Goal: Task Accomplishment & Management: Manage account settings

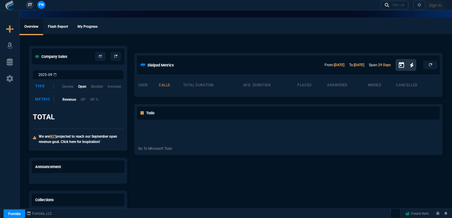
select select "16: [PERSON_NAME]"
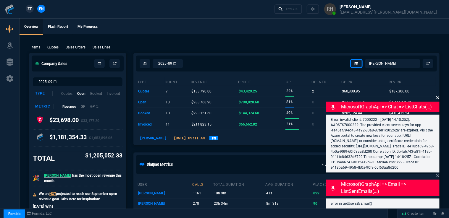
click at [437, 96] on icon at bounding box center [438, 98] width 4 height 5
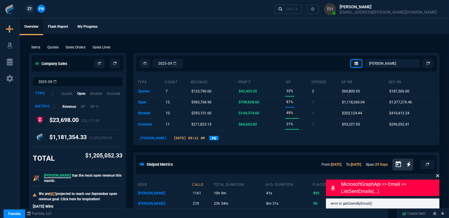
click at [438, 176] on icon at bounding box center [438, 176] width 3 height 3
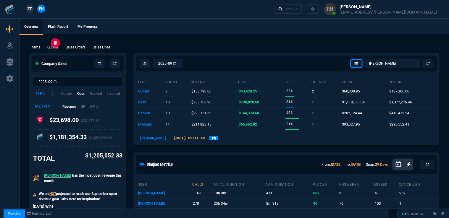
click at [51, 48] on p "Quotes" at bounding box center [52, 47] width 11 height 5
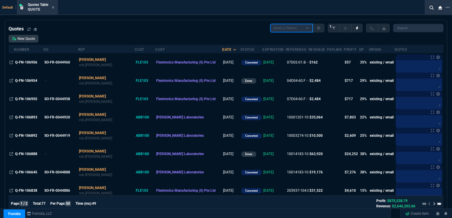
click at [311, 28] on select "Select a Report Fruit (MTD) APPROVED Quotes" at bounding box center [291, 28] width 43 height 9
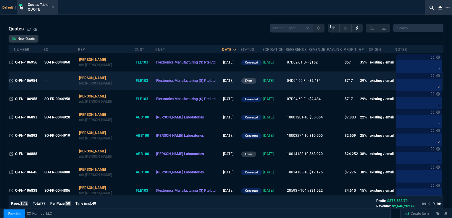
click at [242, 81] on div "errors" at bounding box center [252, 81] width 20 height 6
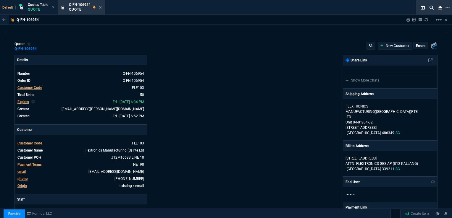
type input "33"
type input "16"
click at [102, 8] on icon at bounding box center [100, 7] width 2 height 2
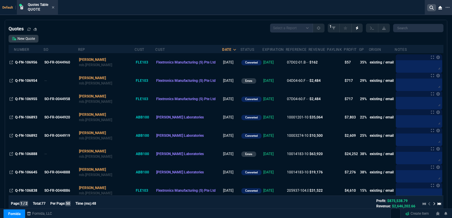
click at [430, 7] on icon at bounding box center [432, 8] width 4 height 4
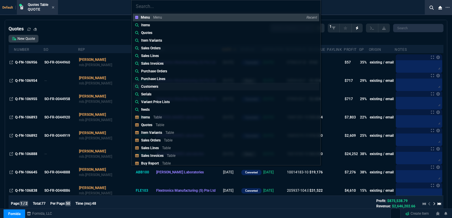
click at [153, 87] on p "Customers" at bounding box center [149, 86] width 17 height 5
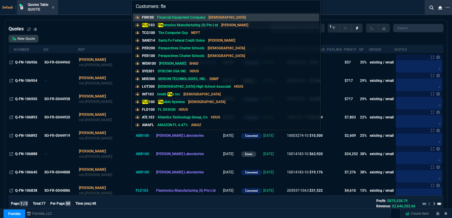
type input "Customers: fle"
click at [175, 26] on p "Fle xtronics Manufacturing (S) Pte Ltd" at bounding box center [188, 24] width 60 height 5
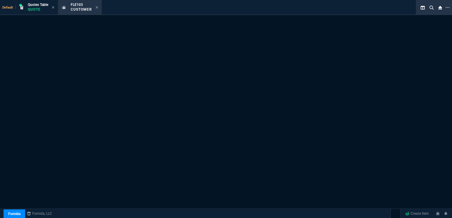
select select "1: quotes"
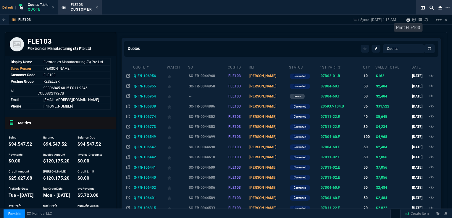
click at [407, 21] on icon at bounding box center [409, 20] width 4 height 4
click at [437, 21] on mat-icon "linear_scale" at bounding box center [438, 19] width 7 height 7
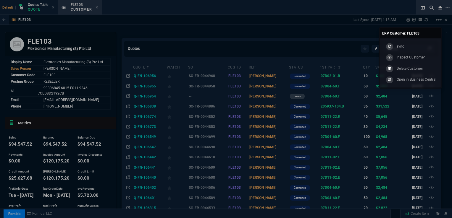
click at [282, 22] on div at bounding box center [226, 109] width 452 height 218
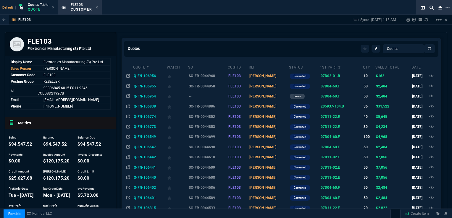
click at [149, 77] on td "Q-FN-106956" at bounding box center [150, 76] width 34 height 10
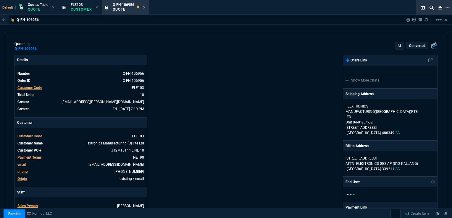
type input "38"
type input "6"
drag, startPoint x: 144, startPoint y: 7, endPoint x: 159, endPoint y: 14, distance: 16.6
click at [144, 8] on icon at bounding box center [144, 8] width 3 height 4
select select "1: quotes"
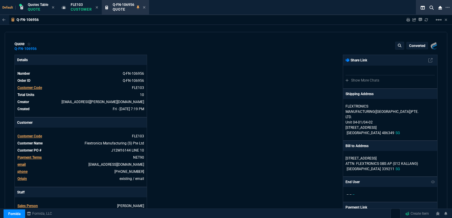
select select "1: quotes"
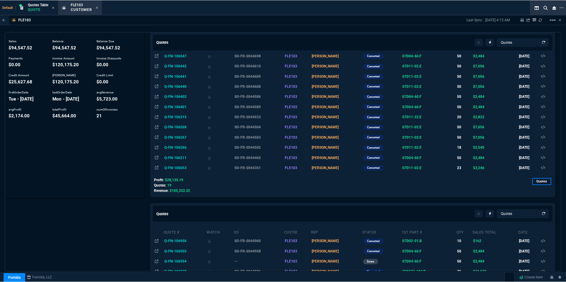
scroll to position [45, 0]
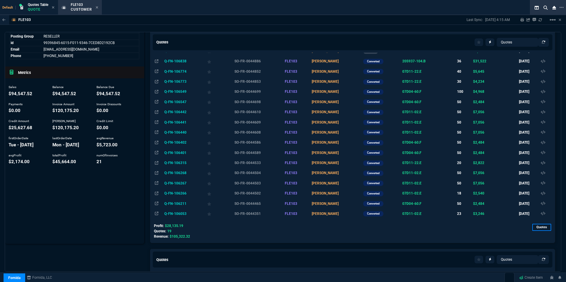
click at [178, 213] on td "Q-FN-106053" at bounding box center [184, 214] width 43 height 10
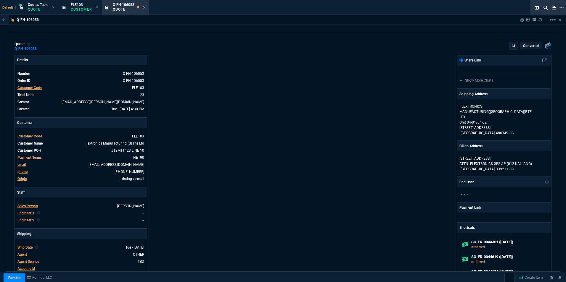
type input "36"
type input "51"
type input "24"
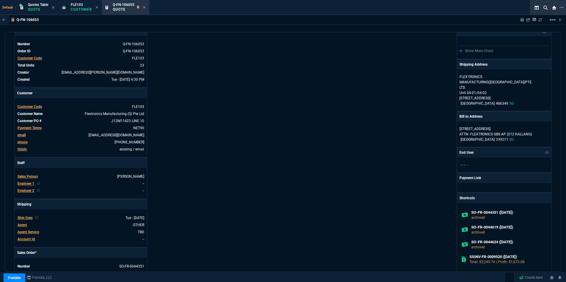
scroll to position [59, 0]
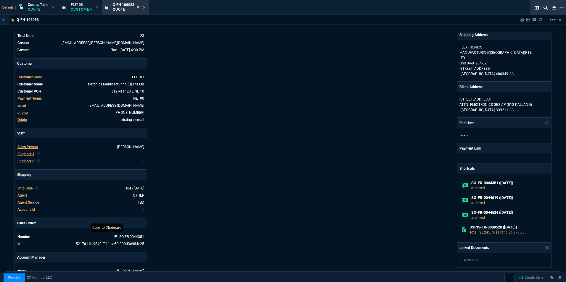
click at [115, 218] on icon at bounding box center [115, 237] width 3 height 4
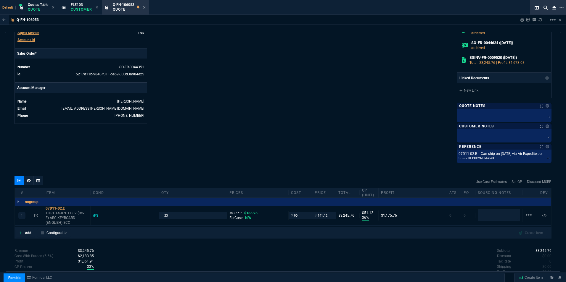
scroll to position [237, 0]
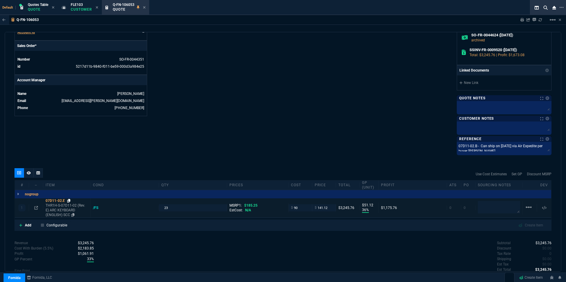
click at [69, 201] on icon at bounding box center [68, 201] width 3 height 4
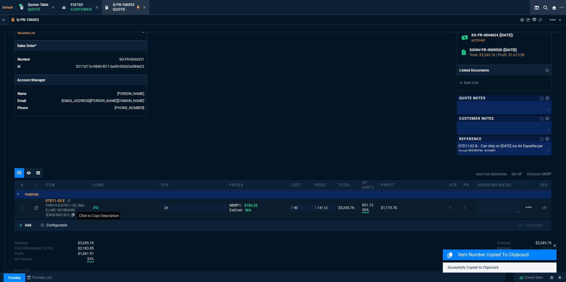
click at [72, 214] on icon at bounding box center [72, 215] width 3 height 4
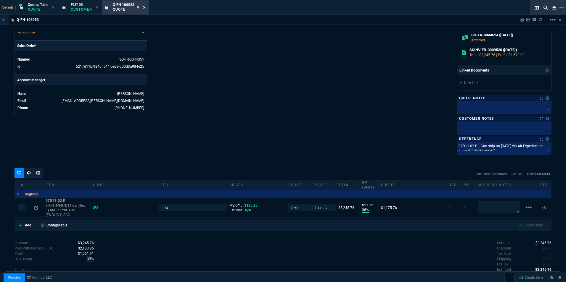
click at [144, 7] on icon at bounding box center [144, 7] width 2 height 2
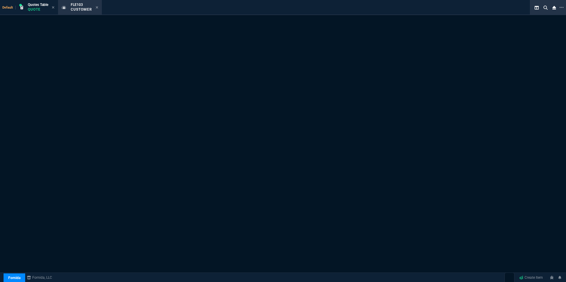
select select "1: quotes"
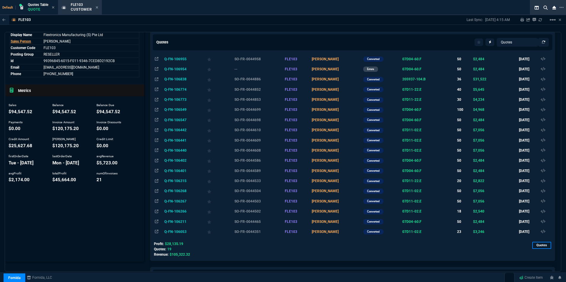
scroll to position [118, 0]
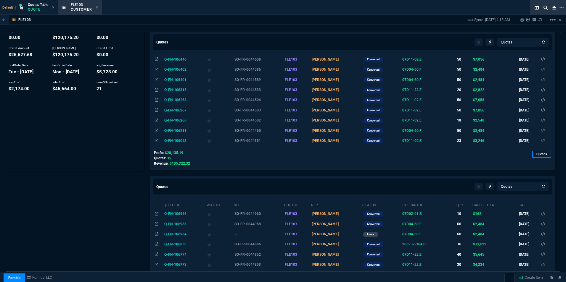
click at [178, 131] on td "Q-FN-106211" at bounding box center [184, 131] width 43 height 10
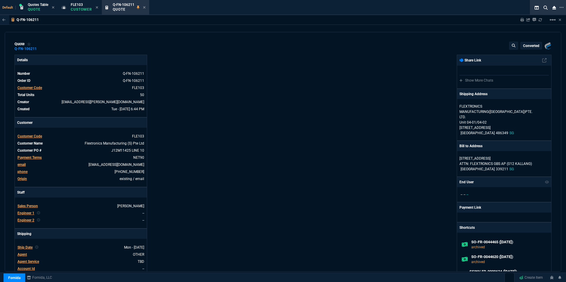
type input "30"
type input "15"
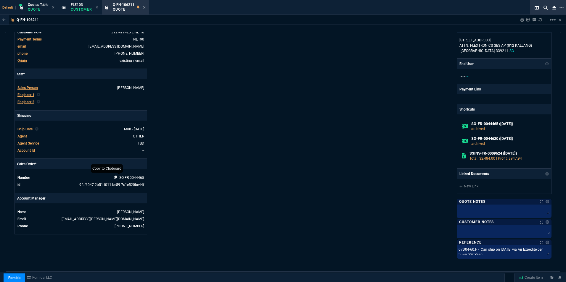
click at [115, 177] on icon at bounding box center [115, 178] width 3 height 4
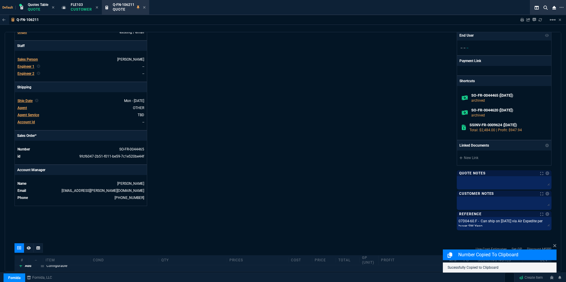
scroll to position [251, 0]
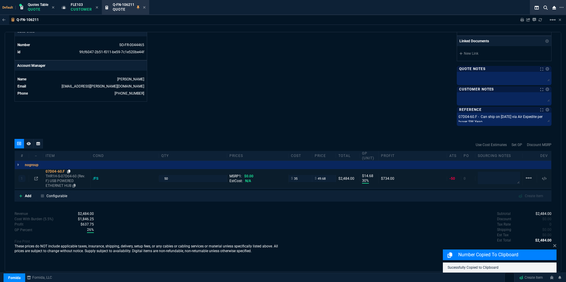
click at [69, 170] on icon at bounding box center [68, 172] width 3 height 4
click at [73, 185] on icon at bounding box center [74, 186] width 3 height 4
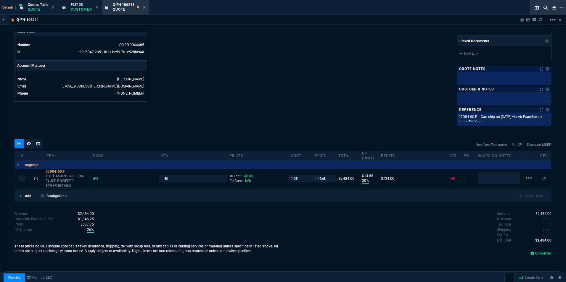
click at [144, 5] on nx-icon at bounding box center [144, 7] width 3 height 5
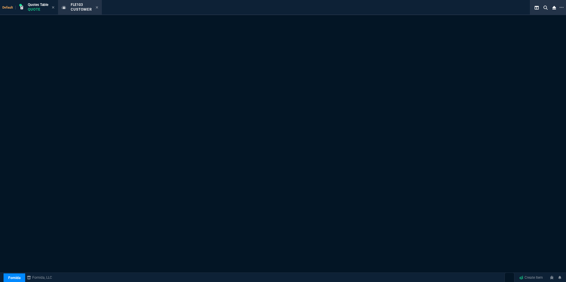
select select "1: quotes"
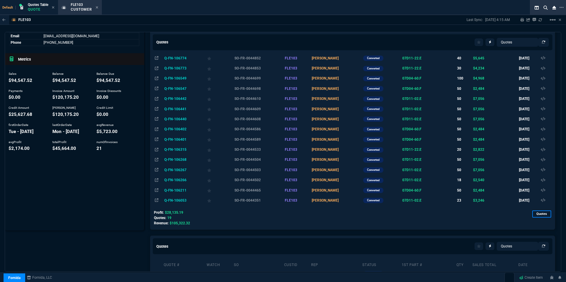
scroll to position [59, 0]
click at [184, 180] on td "Q-FN-106266" at bounding box center [184, 180] width 43 height 10
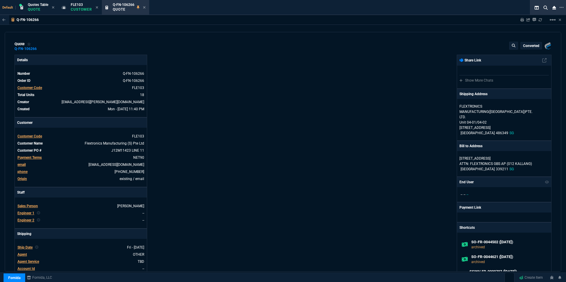
type input "36"
type input "51"
type input "24"
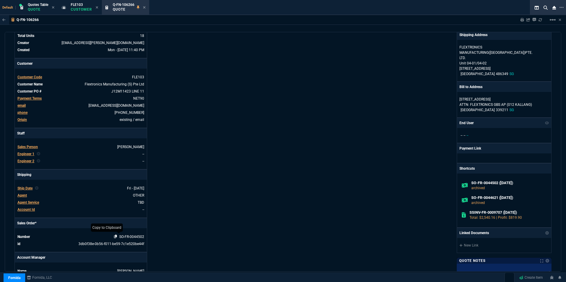
click at [115, 218] on icon at bounding box center [115, 237] width 3 height 4
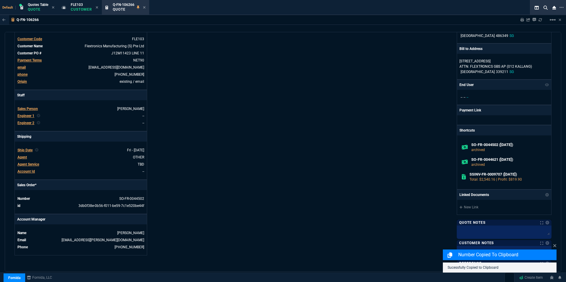
scroll to position [207, 0]
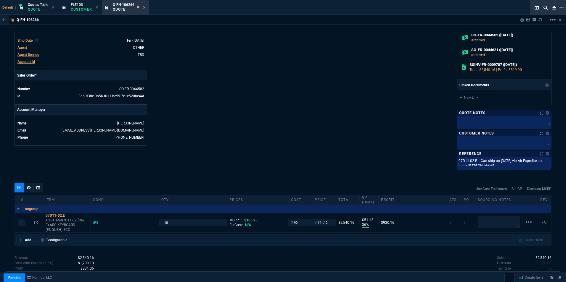
drag, startPoint x: 144, startPoint y: 5, endPoint x: 152, endPoint y: 16, distance: 13.0
click at [144, 5] on nx-icon at bounding box center [144, 7] width 3 height 5
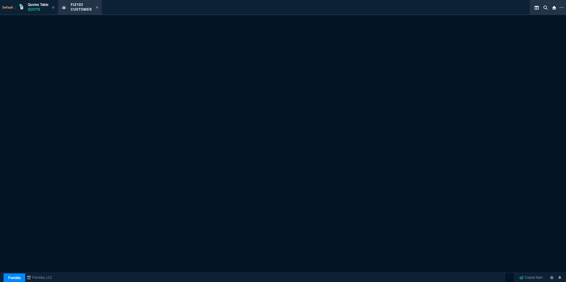
select select "1: quotes"
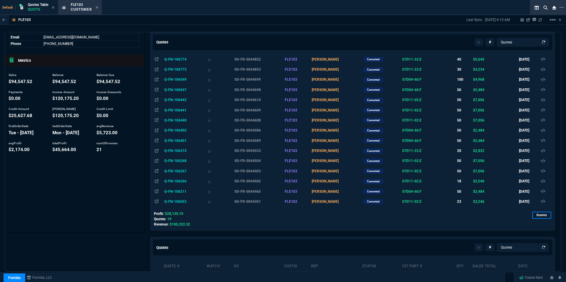
scroll to position [59, 0]
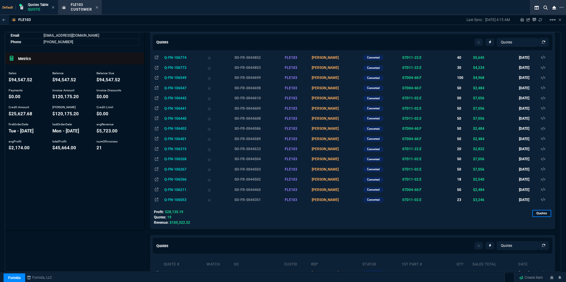
click at [177, 169] on td "Q-FN-106267" at bounding box center [184, 170] width 43 height 10
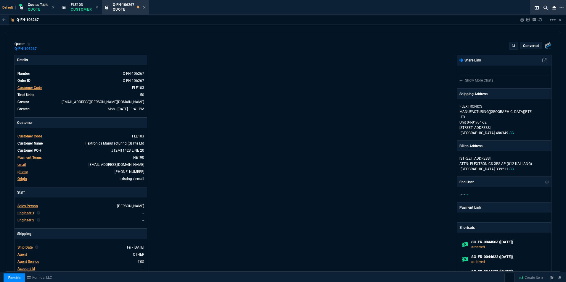
type input "36"
type input "51"
type input "24"
click at [106, 150] on icon at bounding box center [107, 151] width 3 height 4
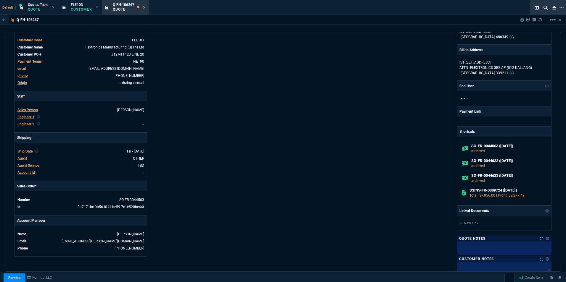
scroll to position [118, 0]
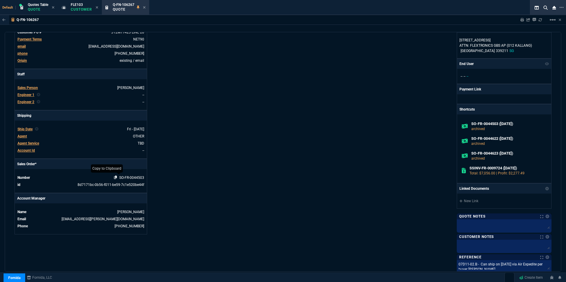
click at [114, 178] on icon at bounding box center [115, 178] width 3 height 4
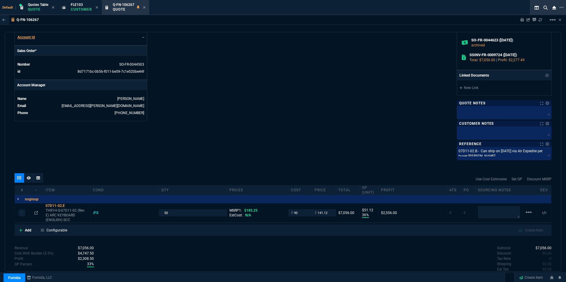
scroll to position [266, 0]
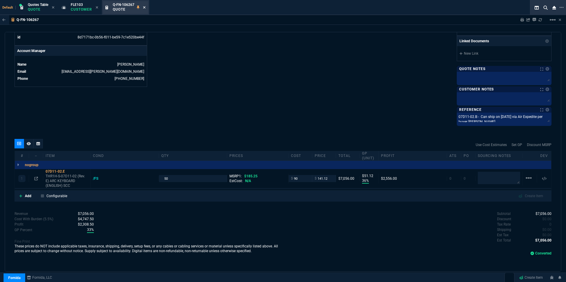
click at [143, 8] on icon at bounding box center [144, 8] width 3 height 4
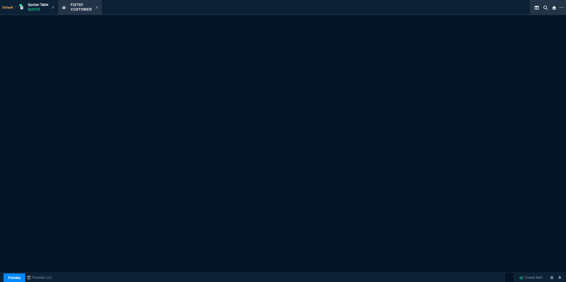
select select "1: quotes"
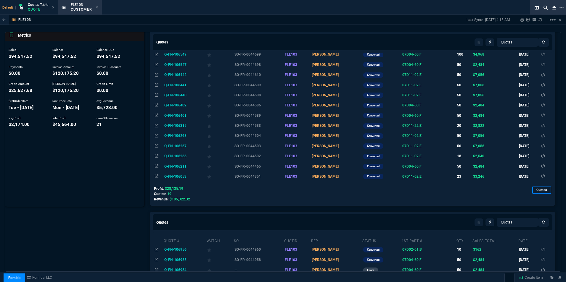
scroll to position [89, 0]
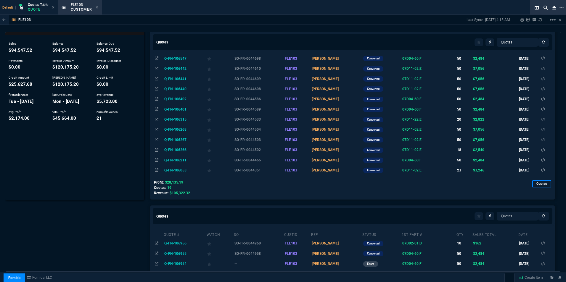
click at [178, 131] on td "Q-FN-106268" at bounding box center [184, 130] width 43 height 10
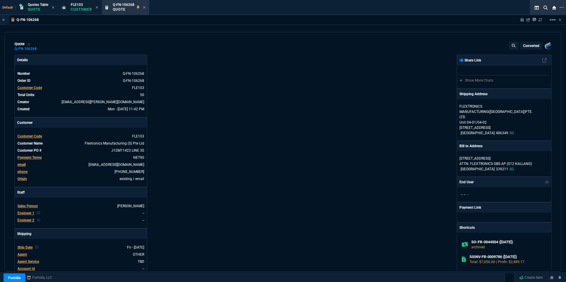
type input "36"
type input "51"
type input "24"
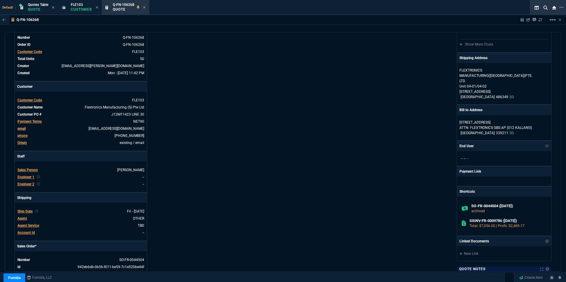
scroll to position [30, 0]
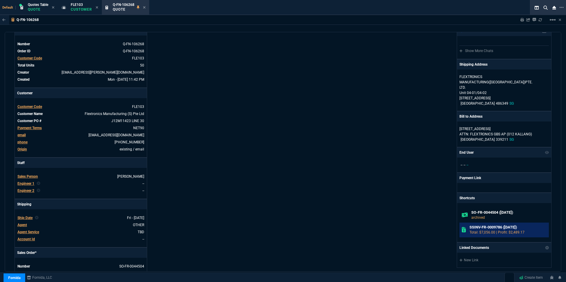
click at [452, 218] on h6 "SSINV-FR-0009786 (7-15-25)" at bounding box center [507, 227] width 77 height 5
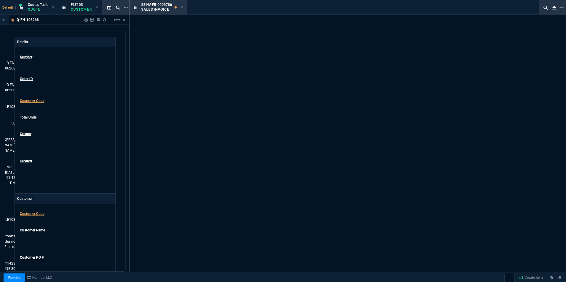
scroll to position [38, 0]
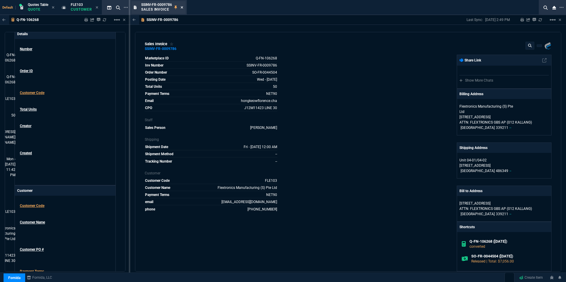
click at [183, 8] on icon at bounding box center [182, 7] width 2 height 2
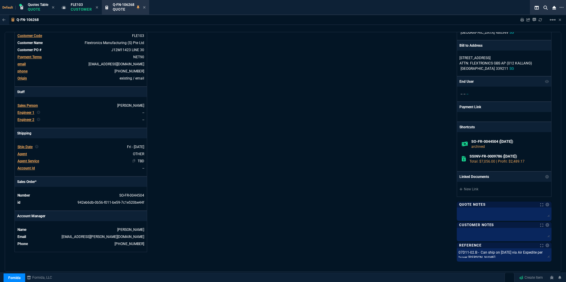
scroll to position [118, 0]
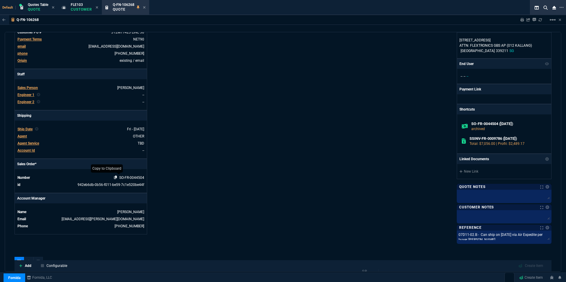
click at [115, 178] on icon at bounding box center [115, 178] width 3 height 4
click at [143, 5] on div "Q-FN-106268 Quote" at bounding box center [129, 7] width 33 height 10
click at [146, 8] on icon at bounding box center [144, 8] width 3 height 4
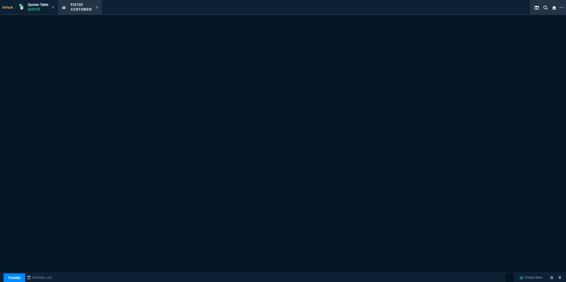
select select "1: quotes"
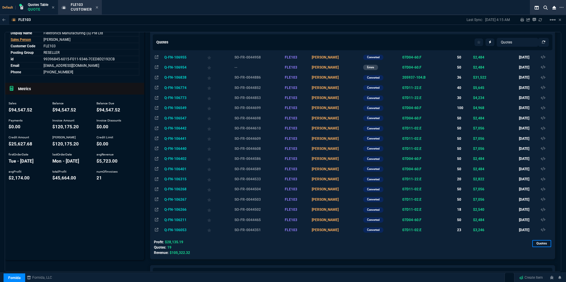
scroll to position [59, 0]
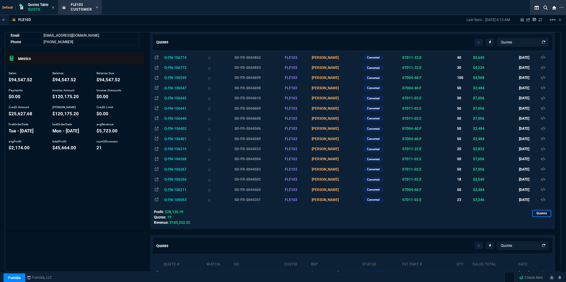
click at [181, 148] on td "Q-FN-106315" at bounding box center [184, 149] width 43 height 10
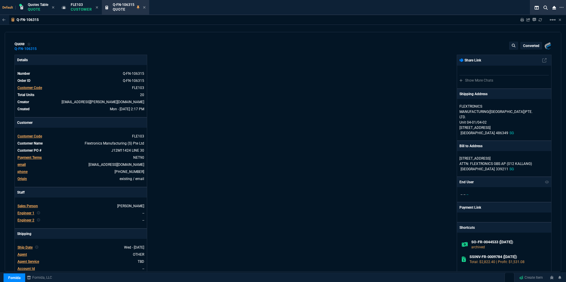
type input "39"
type input "55"
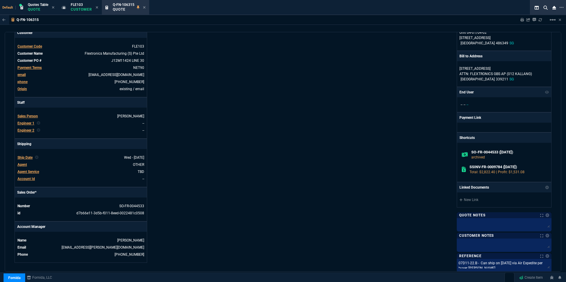
scroll to position [118, 0]
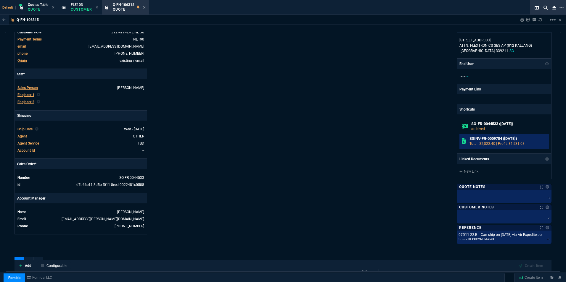
click at [452, 138] on h6 "SSINV-FR-0009784 (7-15-25)" at bounding box center [507, 138] width 77 height 5
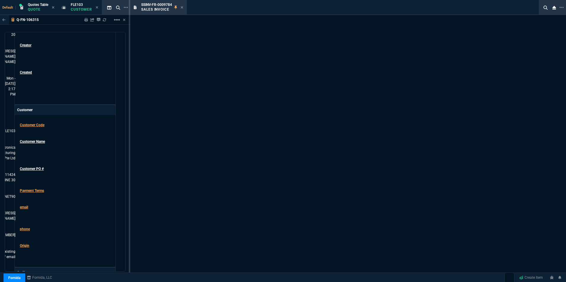
scroll to position [126, 0]
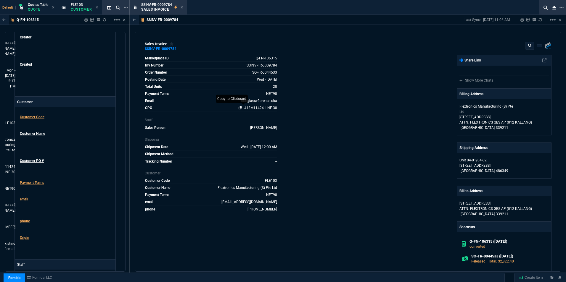
click at [239, 107] on icon at bounding box center [240, 108] width 3 height 4
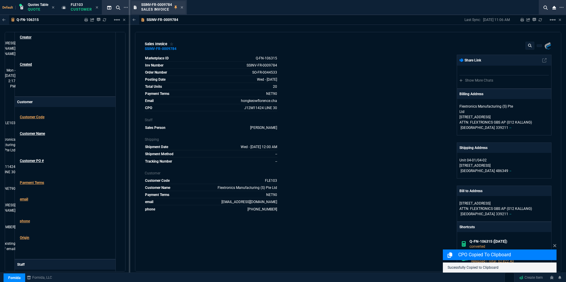
click at [184, 7] on div "SSINV-FR-0009784 Sales Invoice" at bounding box center [158, 7] width 54 height 13
click at [183, 7] on icon at bounding box center [182, 7] width 2 height 2
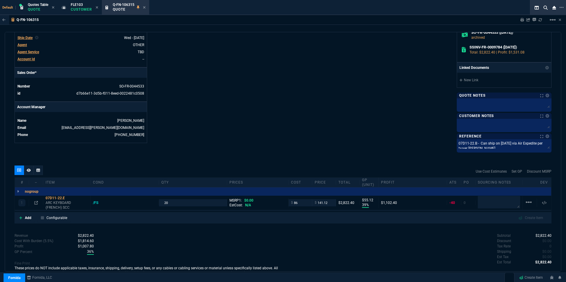
scroll to position [232, 0]
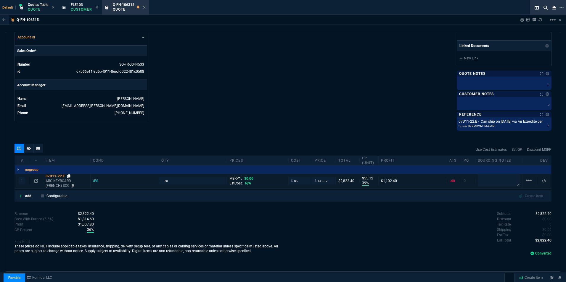
click at [70, 174] on link at bounding box center [68, 176] width 3 height 5
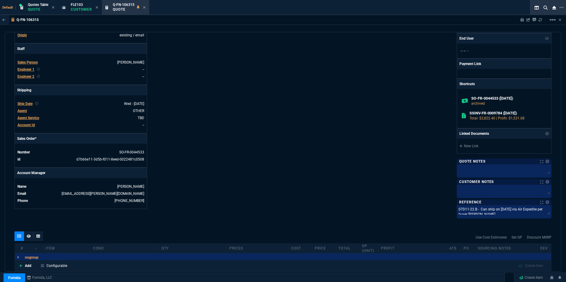
scroll to position [143, 0]
click at [114, 152] on icon at bounding box center [115, 153] width 3 height 4
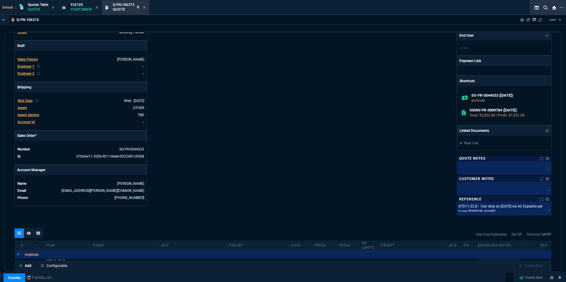
scroll to position [118, 0]
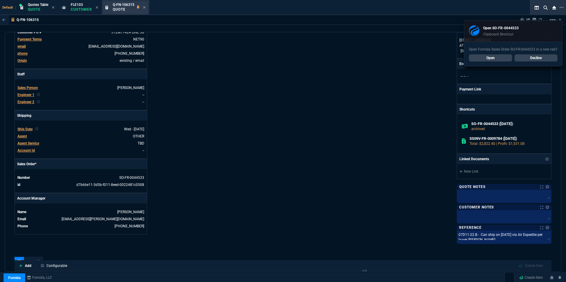
click at [147, 7] on div "Q-FN-106315 Quote" at bounding box center [125, 7] width 45 height 13
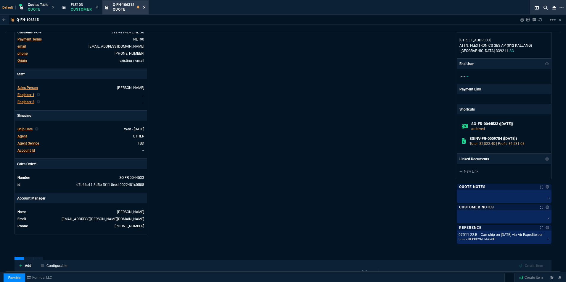
click at [143, 7] on icon at bounding box center [144, 8] width 3 height 4
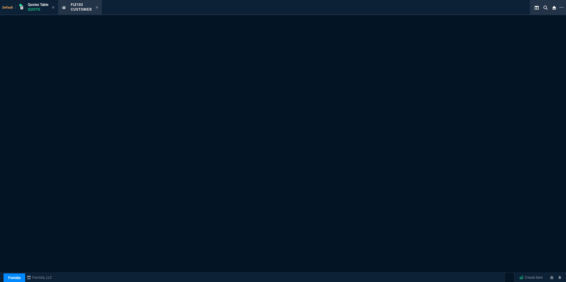
select select "1: quotes"
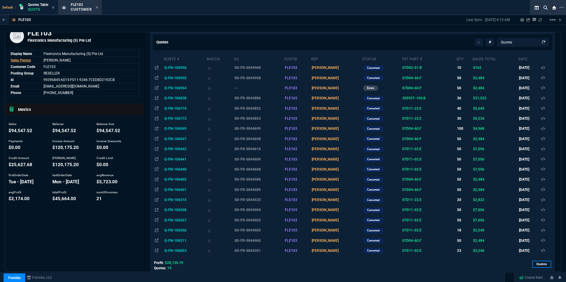
scroll to position [0, 0]
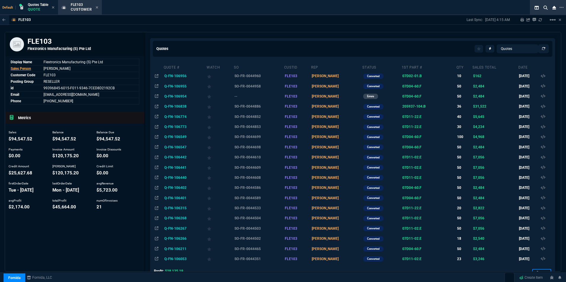
click at [179, 198] on td "Q-FN-106401" at bounding box center [184, 198] width 43 height 10
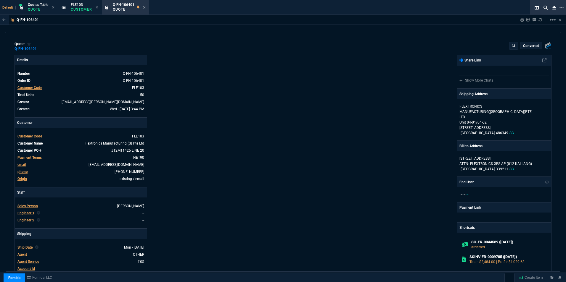
type input "30"
type input "15"
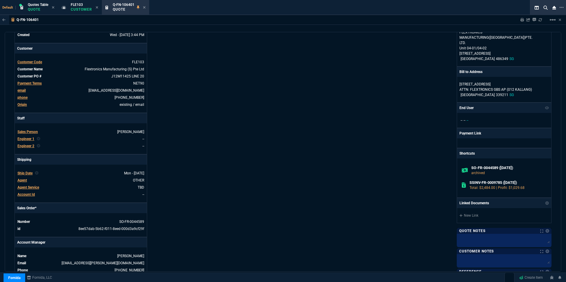
scroll to position [89, 0]
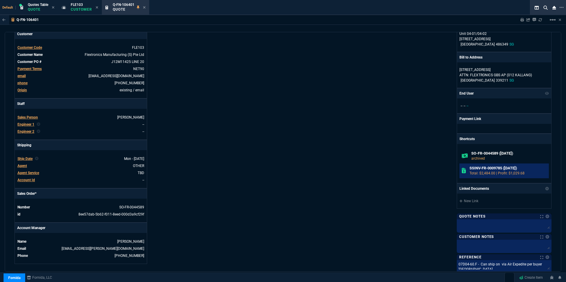
click at [452, 170] on h6 "SSINV-FR-0009785 (7-15-25)" at bounding box center [507, 168] width 77 height 5
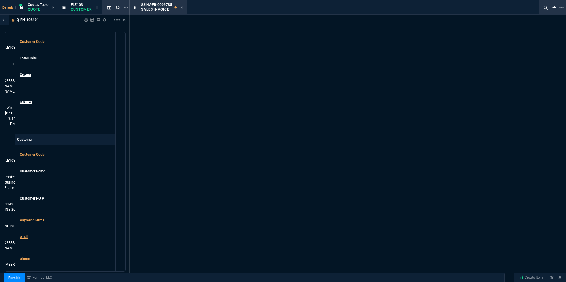
scroll to position [97, 0]
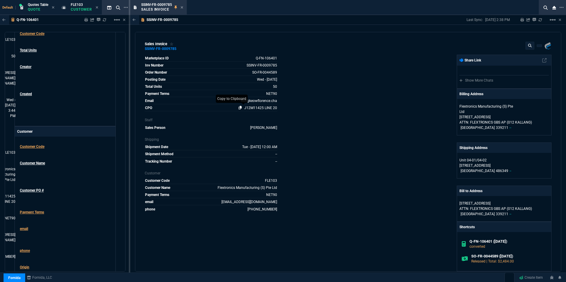
click at [239, 107] on nx-icon at bounding box center [242, 108] width 6 height 4
click at [183, 4] on div "SSINV-FR-0009785 Sales Invoice" at bounding box center [162, 7] width 42 height 10
click at [182, 7] on icon at bounding box center [182, 7] width 2 height 2
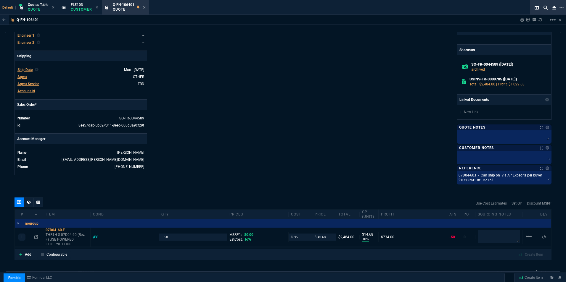
scroll to position [177, 0]
click at [114, 119] on icon at bounding box center [115, 119] width 3 height 4
click at [144, 7] on icon at bounding box center [144, 7] width 2 height 2
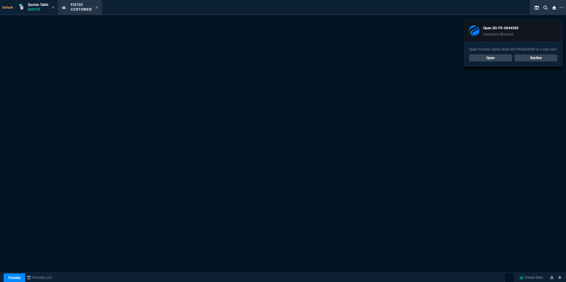
select select "1: quotes"
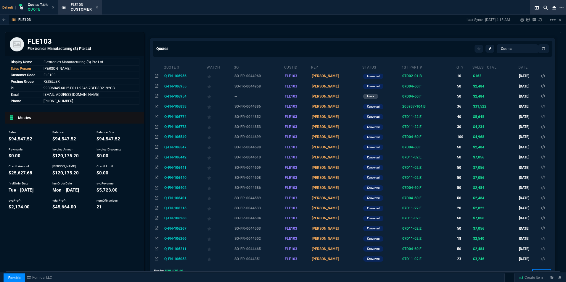
click at [179, 187] on td "Q-FN-106402" at bounding box center [184, 188] width 43 height 10
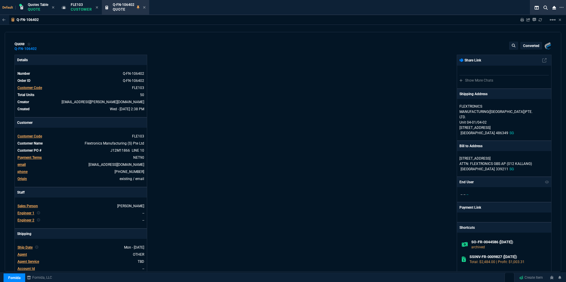
type input "30"
type input "15"
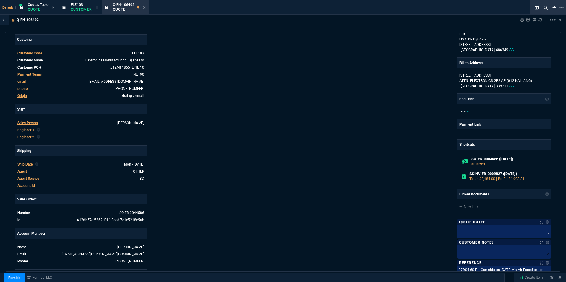
scroll to position [89, 0]
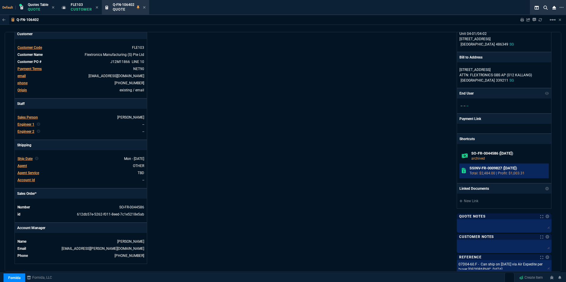
click at [452, 170] on h6 "SSINV-FR-0009827 (7-21-25)" at bounding box center [507, 168] width 77 height 5
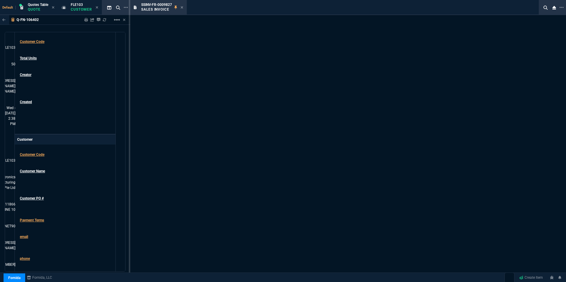
scroll to position [97, 0]
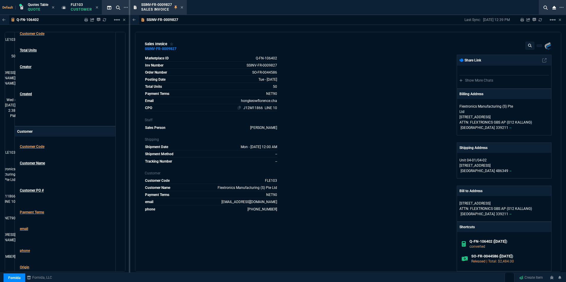
drag, startPoint x: 234, startPoint y: 108, endPoint x: 224, endPoint y: 108, distance: 10.4
click at [238, 108] on icon at bounding box center [239, 108] width 3 height 4
click at [183, 6] on icon at bounding box center [182, 8] width 3 height 4
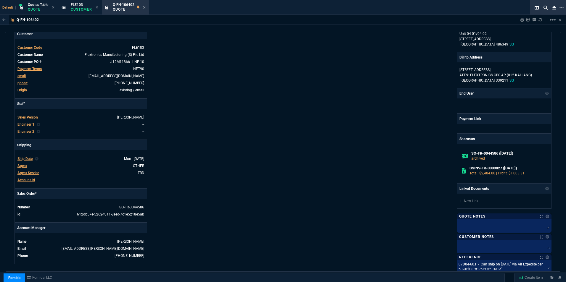
scroll to position [89, 0]
click at [114, 207] on icon at bounding box center [115, 207] width 3 height 4
click at [452, 166] on h6 "SSINV-FR-0009827 (7-21-25)" at bounding box center [507, 168] width 77 height 5
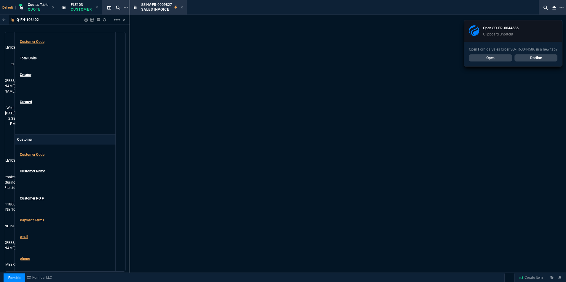
scroll to position [97, 0]
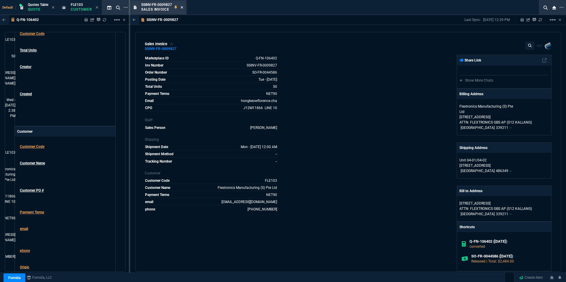
click at [182, 7] on icon at bounding box center [182, 7] width 2 height 2
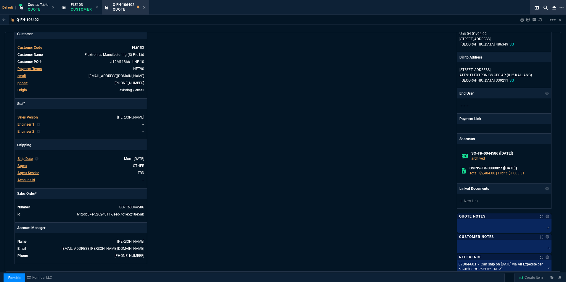
scroll to position [89, 0]
click at [115, 207] on icon at bounding box center [115, 207] width 3 height 4
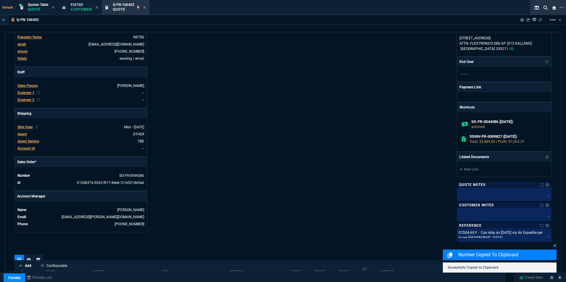
scroll to position [237, 0]
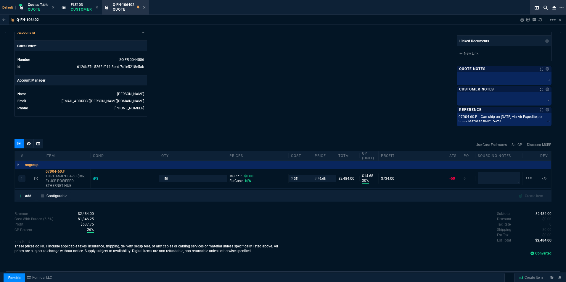
click at [144, 8] on icon at bounding box center [144, 7] width 2 height 2
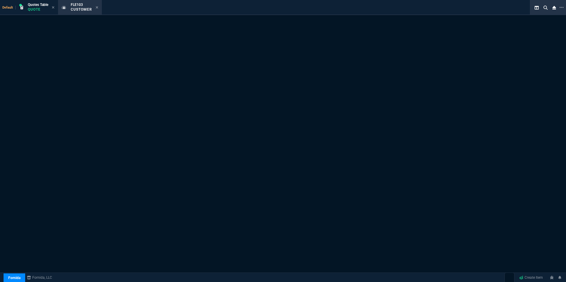
select select "1: quotes"
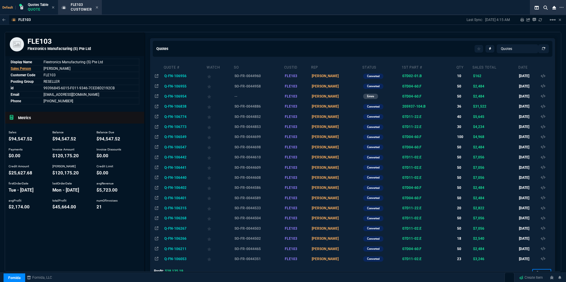
click at [173, 178] on td "Q-FN-106440" at bounding box center [184, 178] width 43 height 10
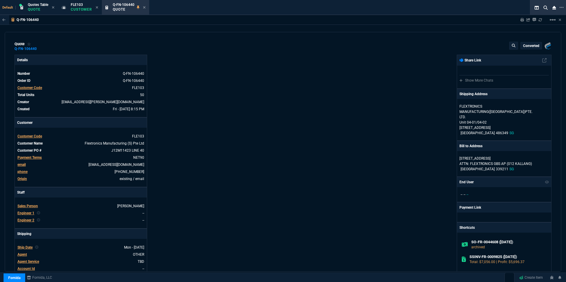
type input "36"
type input "51"
type input "24"
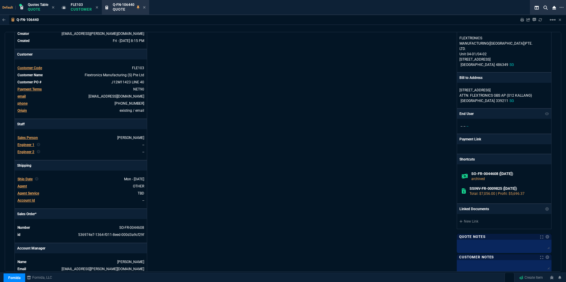
scroll to position [89, 0]
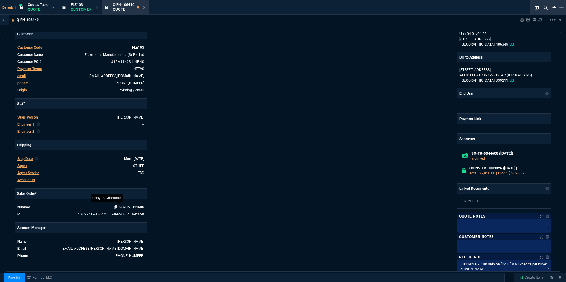
click at [116, 208] on icon at bounding box center [115, 207] width 3 height 4
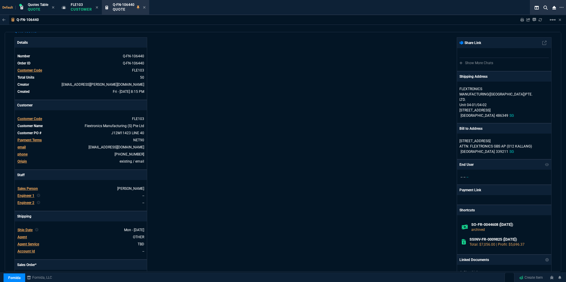
scroll to position [0, 0]
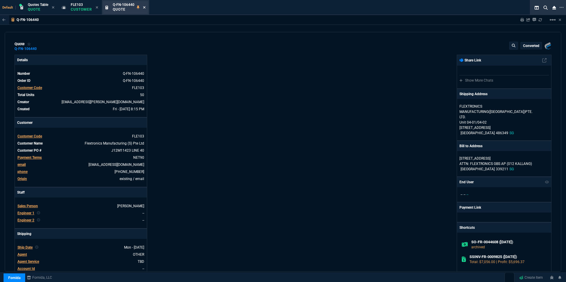
click at [146, 6] on icon at bounding box center [144, 8] width 3 height 4
select select "1: quotes"
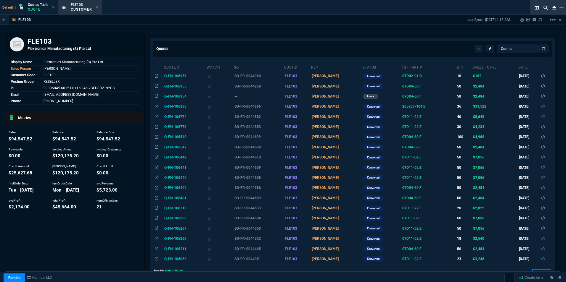
click at [180, 168] on td "Q-FN-106441" at bounding box center [184, 168] width 43 height 10
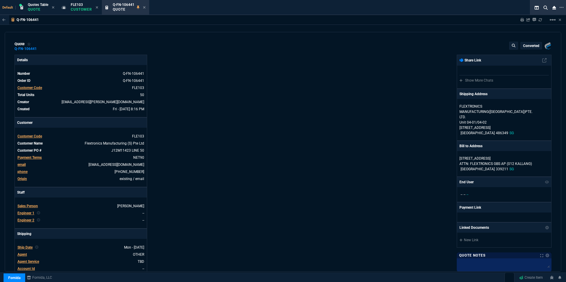
type input "36"
type input "51"
type input "24"
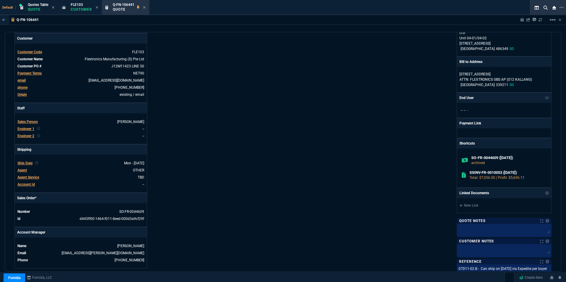
scroll to position [89, 0]
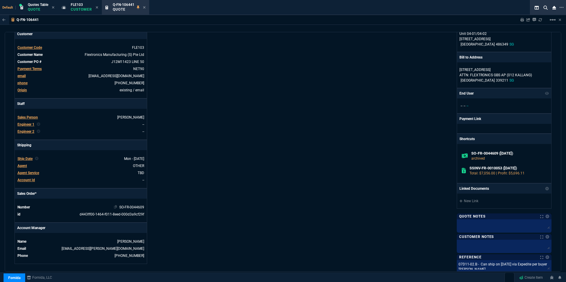
click at [115, 207] on icon at bounding box center [115, 207] width 3 height 4
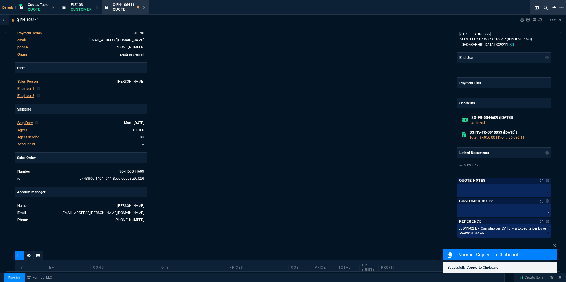
scroll to position [207, 0]
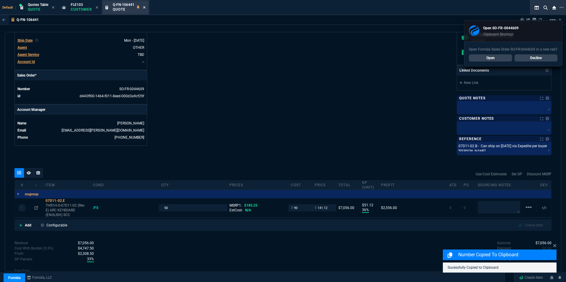
click at [145, 9] on icon at bounding box center [144, 8] width 3 height 4
select select "1: quotes"
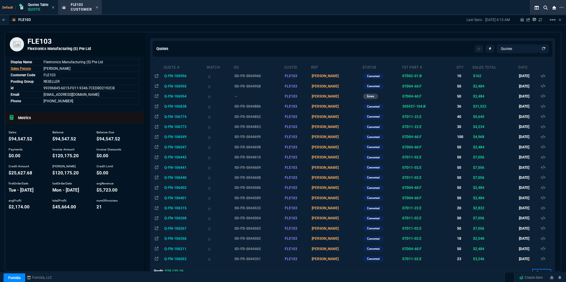
click at [178, 157] on td "Q-FN-106442" at bounding box center [184, 157] width 43 height 10
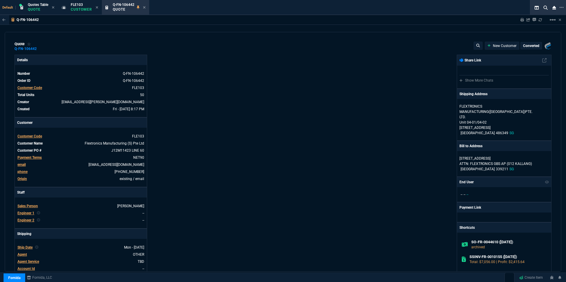
type input "36"
type input "51"
type input "24"
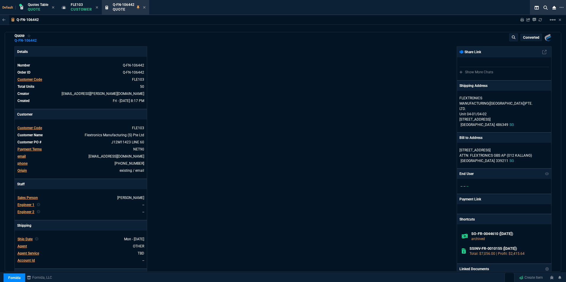
scroll to position [0, 0]
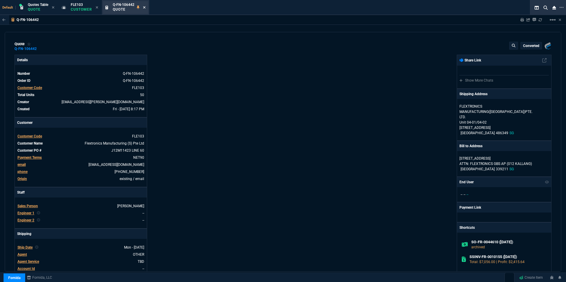
click at [145, 7] on icon at bounding box center [144, 8] width 3 height 4
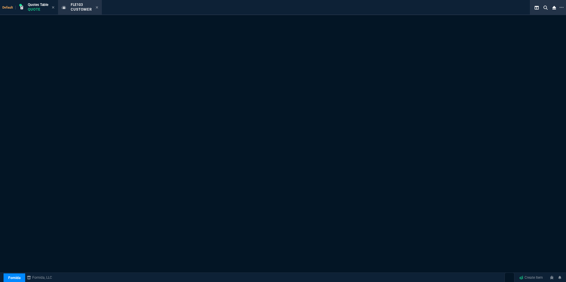
select select "1: quotes"
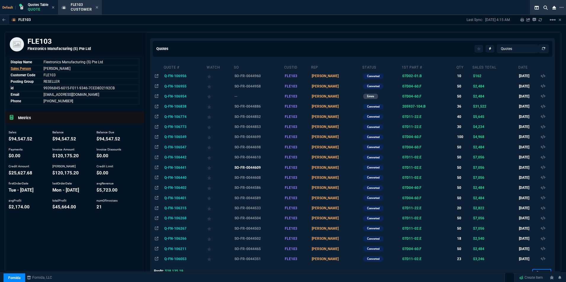
click at [253, 169] on td "SO-FR-0044609" at bounding box center [259, 168] width 50 height 10
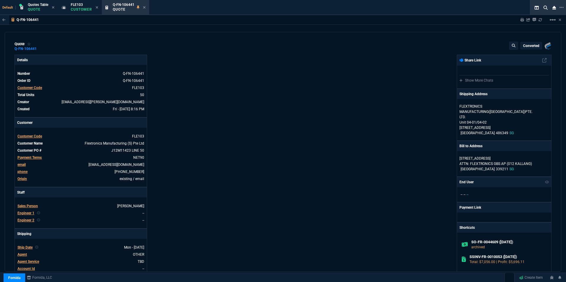
type input "36"
type input "51"
type input "24"
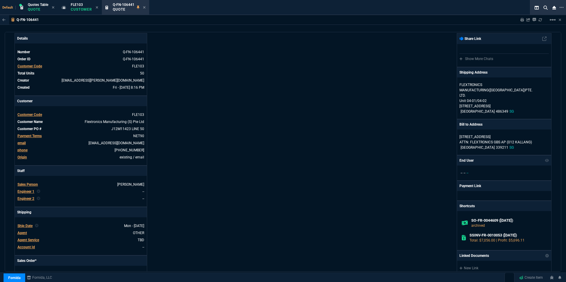
scroll to position [30, 0]
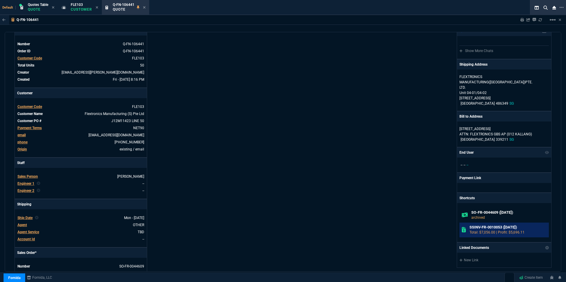
click at [452, 218] on h6 "SSINV-FR-0010053 (8-21-25)" at bounding box center [507, 227] width 77 height 5
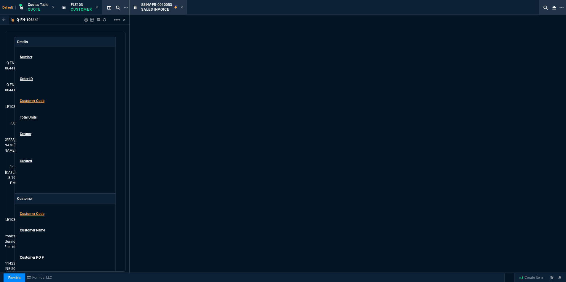
scroll to position [38, 0]
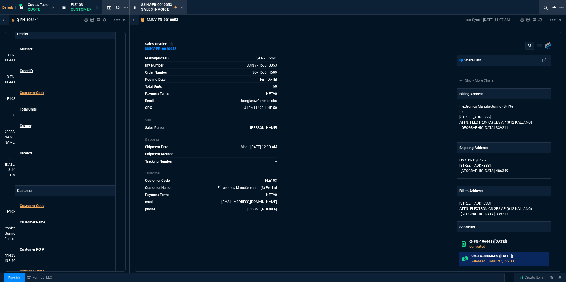
click at [452, 218] on h6 "SO-FR-0044609 (8-22-25)" at bounding box center [508, 256] width 75 height 5
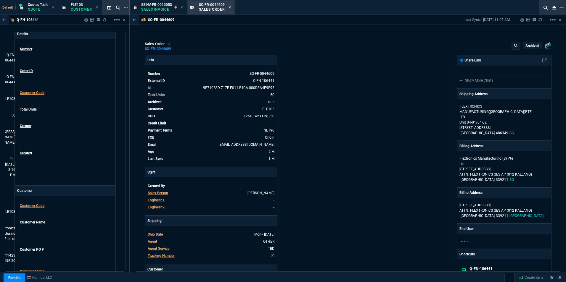
click at [231, 7] on icon at bounding box center [230, 8] width 3 height 4
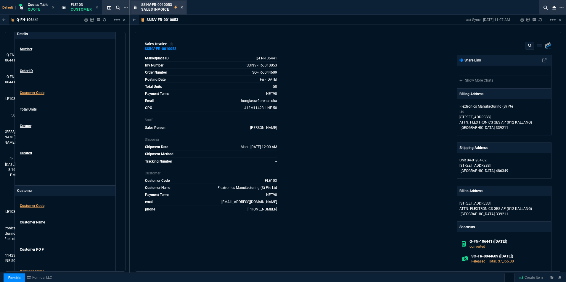
click at [183, 6] on icon at bounding box center [182, 8] width 3 height 4
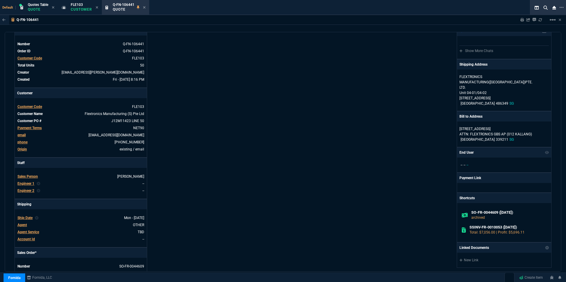
scroll to position [30, 0]
click at [144, 7] on icon at bounding box center [144, 8] width 3 height 4
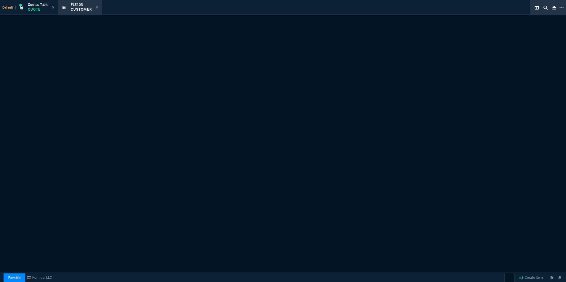
select select "1: quotes"
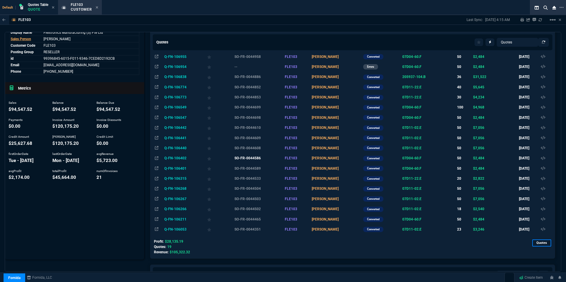
click at [256, 158] on td "SO-FR-0044586" at bounding box center [259, 158] width 50 height 10
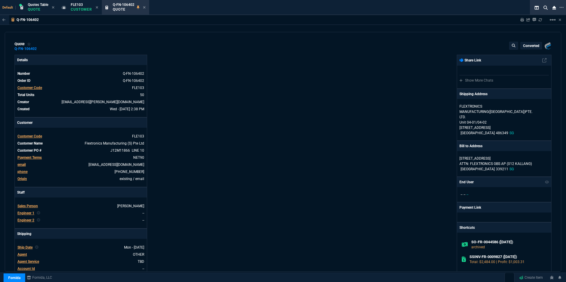
type input "30"
type input "15"
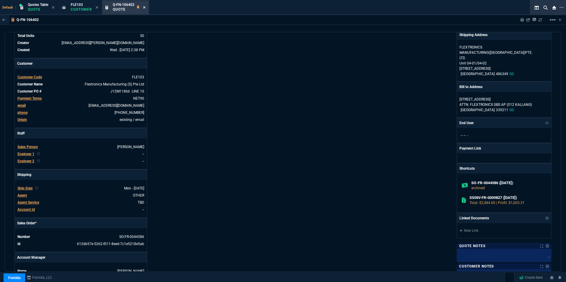
click at [144, 7] on icon at bounding box center [144, 8] width 3 height 4
select select "1: quotes"
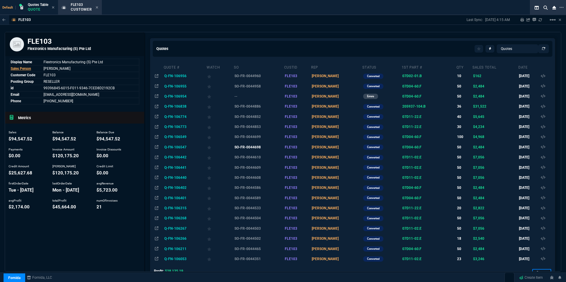
click at [251, 149] on td "SO-FR-0044698" at bounding box center [259, 147] width 50 height 10
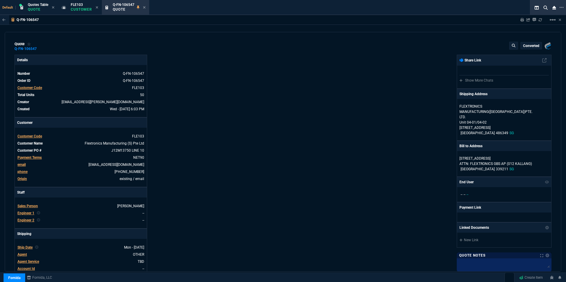
type input "33"
type input "16"
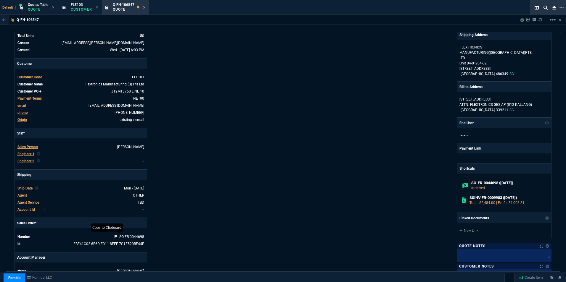
click at [115, 218] on icon at bounding box center [115, 237] width 3 height 4
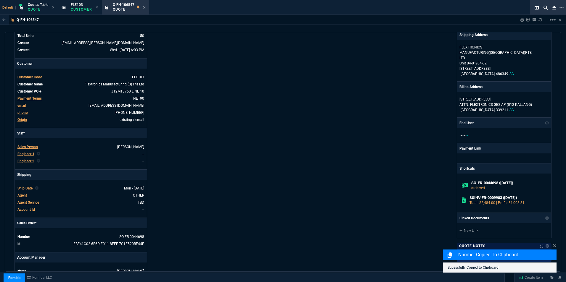
drag, startPoint x: 144, startPoint y: 7, endPoint x: 147, endPoint y: 16, distance: 9.3
click at [144, 7] on icon at bounding box center [144, 8] width 3 height 4
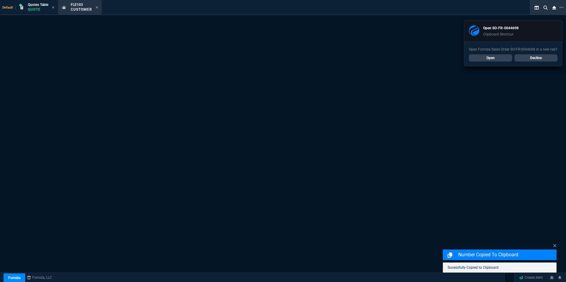
select select "1: quotes"
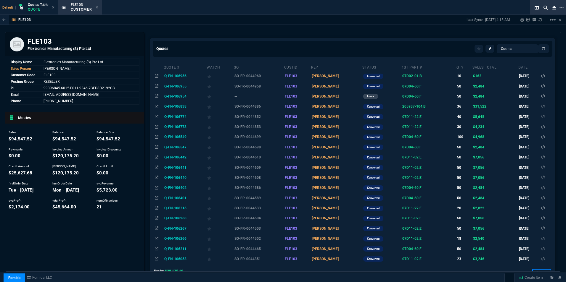
click at [181, 156] on td "Q-FN-106442" at bounding box center [184, 157] width 43 height 10
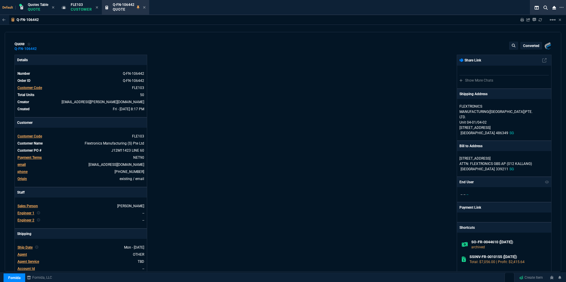
type input "36"
type input "51"
type input "24"
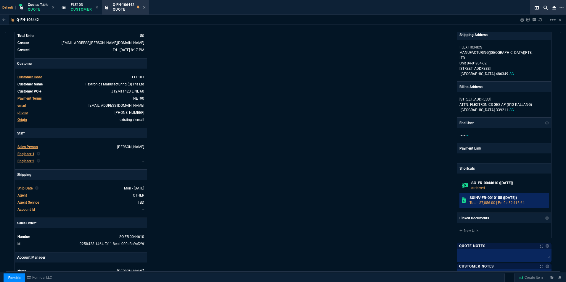
click at [452, 197] on h6 "SSINV-FR-0010155 (9-4-25)" at bounding box center [507, 198] width 77 height 5
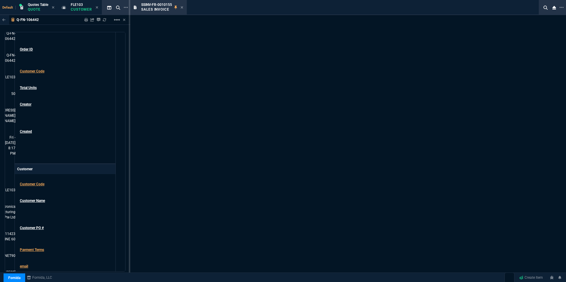
scroll to position [67, 0]
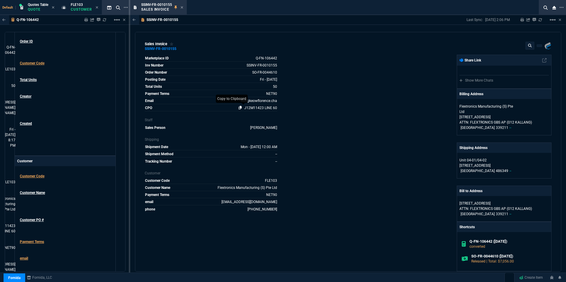
click at [239, 107] on icon at bounding box center [240, 108] width 3 height 4
click at [242, 64] on icon at bounding box center [242, 65] width 3 height 4
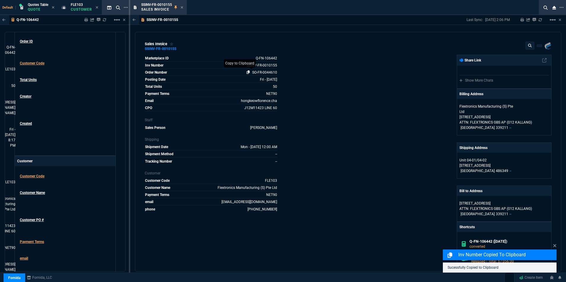
click at [248, 73] on icon at bounding box center [248, 72] width 3 height 4
click at [181, 5] on nx-icon at bounding box center [182, 7] width 3 height 5
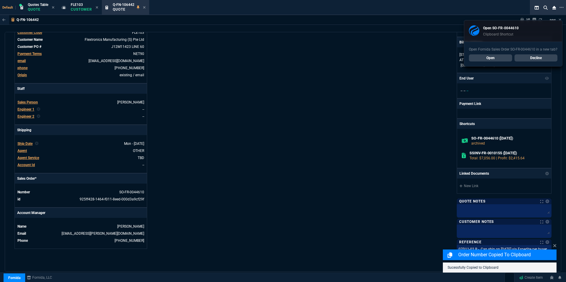
scroll to position [207, 0]
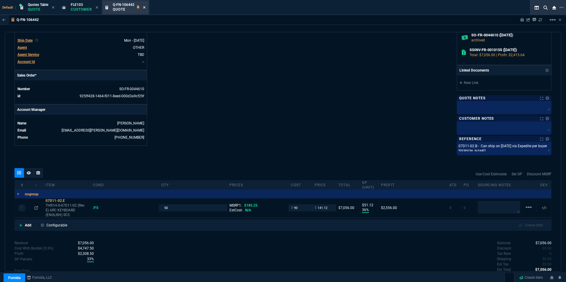
click at [145, 6] on icon at bounding box center [144, 8] width 3 height 4
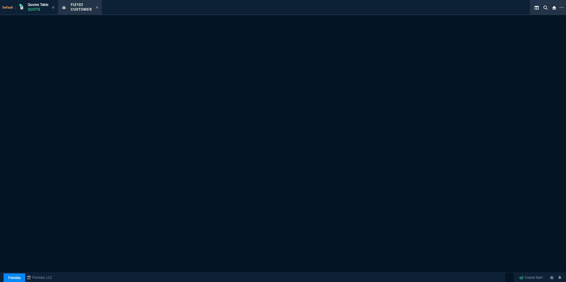
select select "1: quotes"
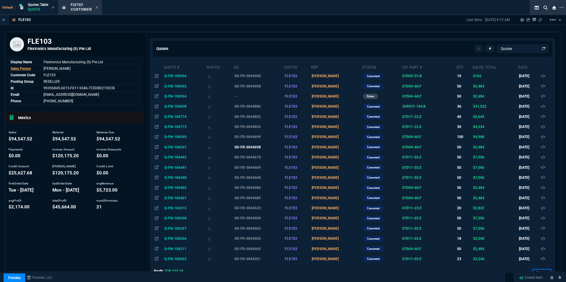
click at [252, 148] on td "SO-FR-0044698" at bounding box center [259, 147] width 50 height 10
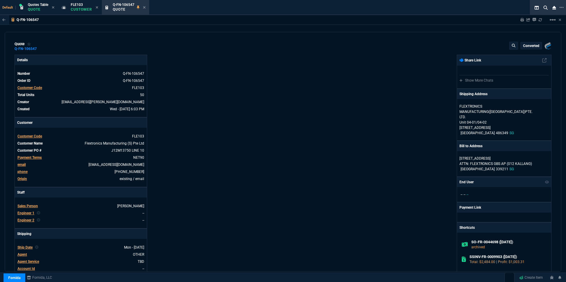
type input "33"
type input "16"
click at [145, 8] on icon at bounding box center [144, 7] width 2 height 2
select select "1: quotes"
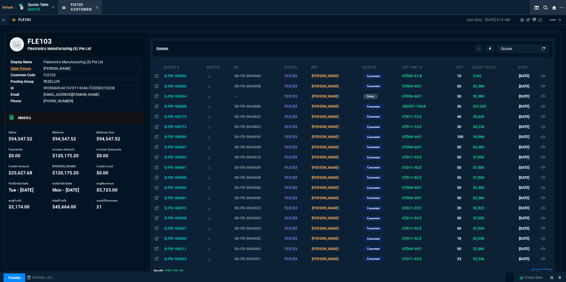
click at [183, 136] on td "Q-FN-106549" at bounding box center [184, 137] width 43 height 10
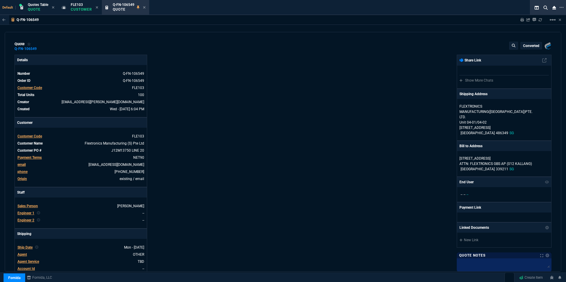
type input "33"
type input "16"
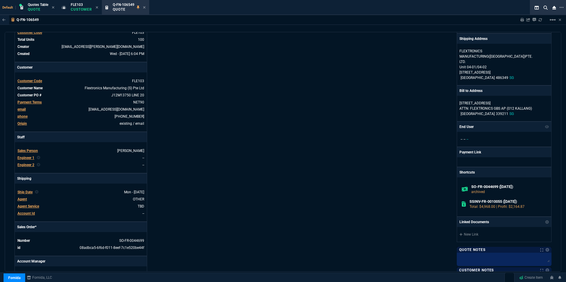
scroll to position [59, 0]
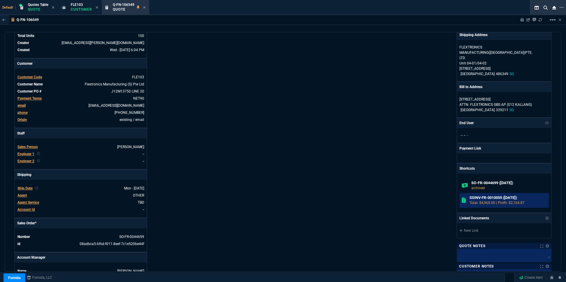
click at [452, 197] on h6 "SSINV-FR-0010055 (8-21-25)" at bounding box center [507, 198] width 77 height 5
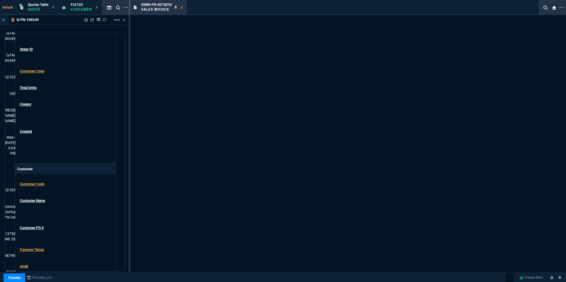
scroll to position [67, 0]
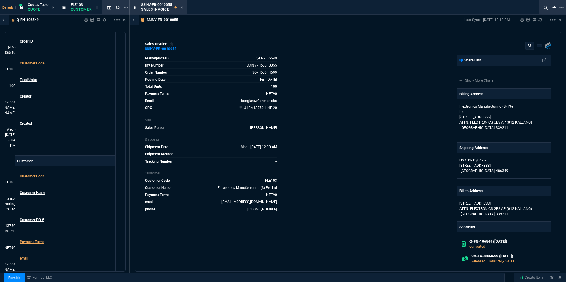
drag, startPoint x: 239, startPoint y: 107, endPoint x: 235, endPoint y: 108, distance: 3.3
click at [239, 107] on icon at bounding box center [240, 108] width 3 height 4
click at [247, 72] on icon at bounding box center [248, 72] width 3 height 4
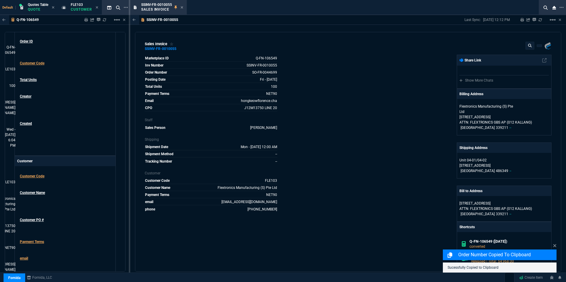
drag, startPoint x: 242, startPoint y: 65, endPoint x: 228, endPoint y: 76, distance: 17.7
click at [242, 65] on icon at bounding box center [242, 65] width 3 height 4
click at [184, 6] on div "SSINV-FR-0010055 Sales Invoice" at bounding box center [158, 7] width 54 height 13
click at [182, 7] on icon at bounding box center [182, 7] width 2 height 2
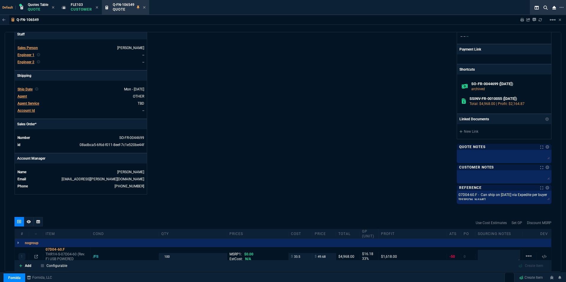
scroll to position [178, 0]
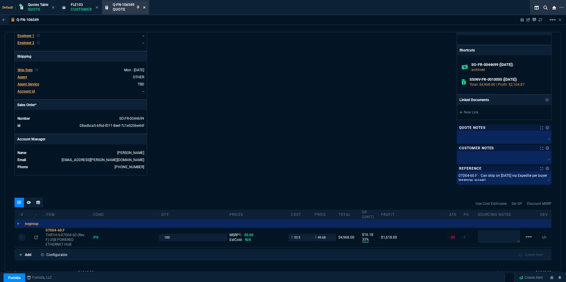
click at [144, 7] on icon at bounding box center [144, 7] width 2 height 2
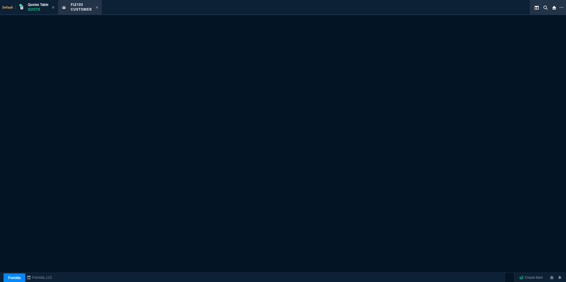
select select "1: quotes"
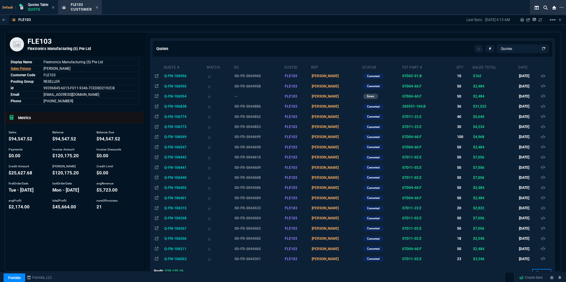
click at [180, 125] on td "Q-FN-106773" at bounding box center [184, 127] width 43 height 10
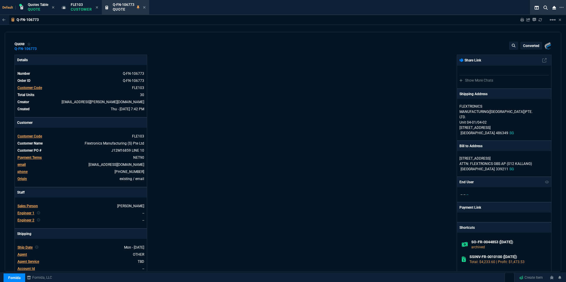
type input "39"
type input "55"
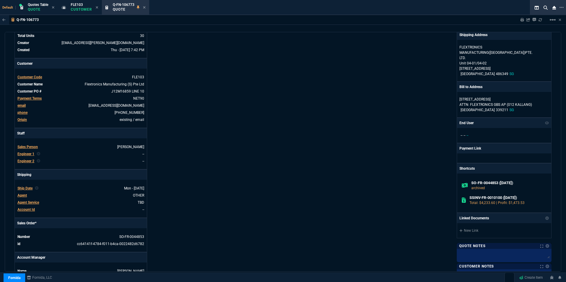
scroll to position [30, 0]
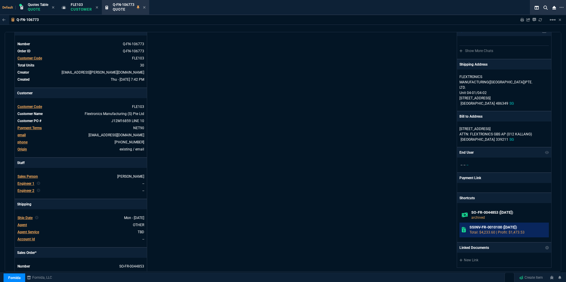
click at [452, 218] on h6 "SSINV-FR-0010100 (9-1-25)" at bounding box center [507, 227] width 77 height 5
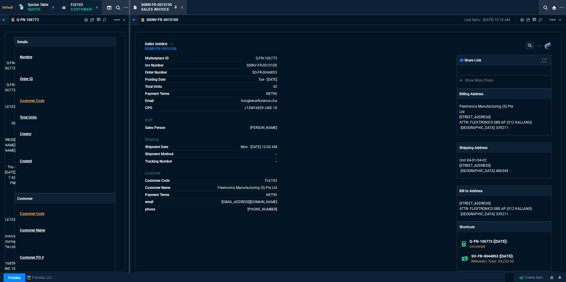
scroll to position [38, 0]
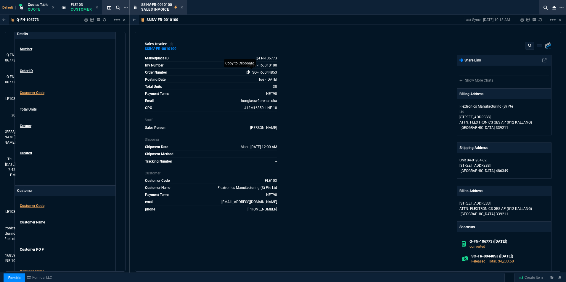
click at [248, 72] on icon at bounding box center [248, 72] width 3 height 4
drag, startPoint x: 243, startPoint y: 64, endPoint x: 220, endPoint y: 83, distance: 30.1
click at [243, 64] on icon at bounding box center [242, 65] width 3 height 4
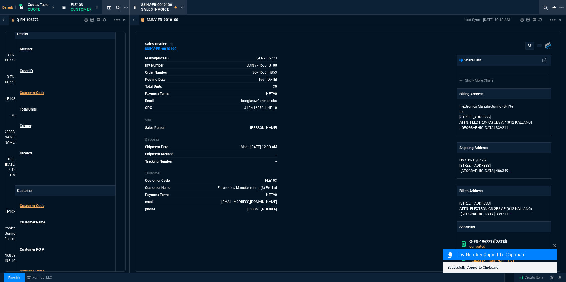
drag, startPoint x: 239, startPoint y: 108, endPoint x: 203, endPoint y: 132, distance: 42.8
click at [239, 108] on icon at bounding box center [240, 108] width 3 height 4
click at [182, 7] on icon at bounding box center [182, 7] width 2 height 2
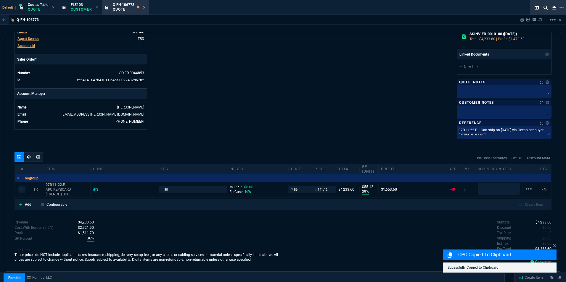
scroll to position [232, 0]
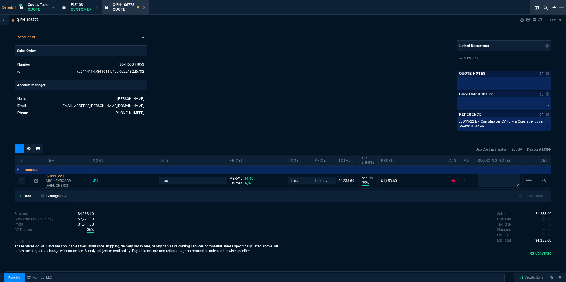
click at [144, 7] on icon at bounding box center [144, 8] width 3 height 4
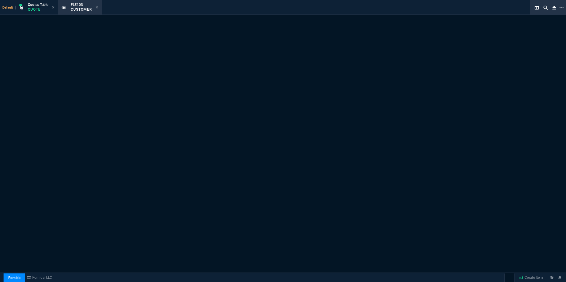
select select "1: quotes"
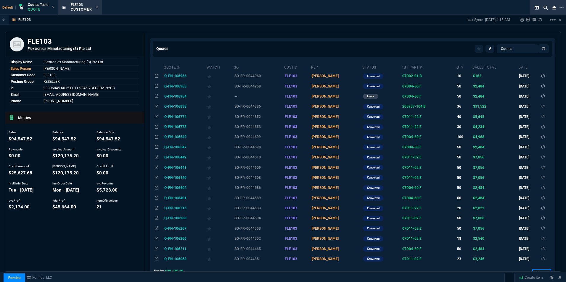
click at [177, 117] on td "Q-FN-106774" at bounding box center [184, 117] width 43 height 10
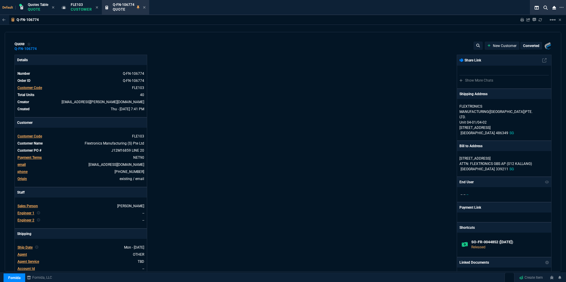
type input "39"
type input "55"
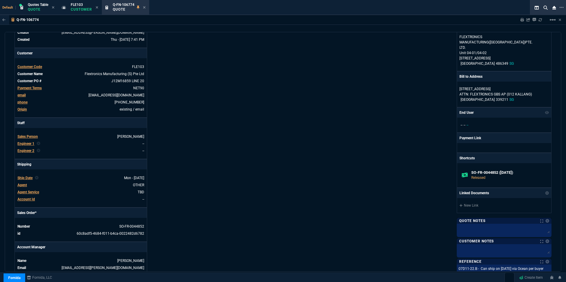
scroll to position [89, 0]
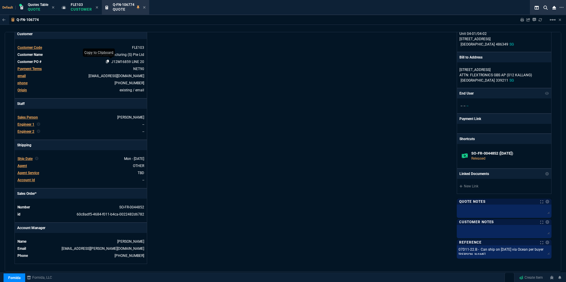
click at [106, 62] on icon at bounding box center [107, 62] width 3 height 4
click at [287, 196] on div "Fornida, LLC 2609 Technology Dr Suite 300 Plano, TX 75074 Share Link Show More …" at bounding box center [417, 115] width 268 height 298
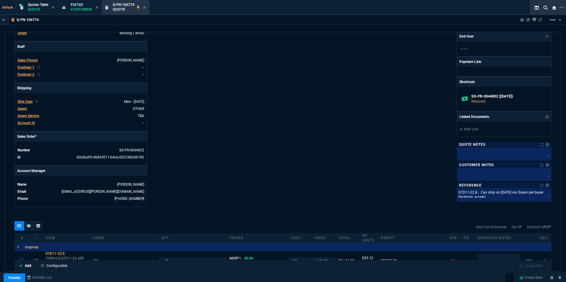
scroll to position [139, 0]
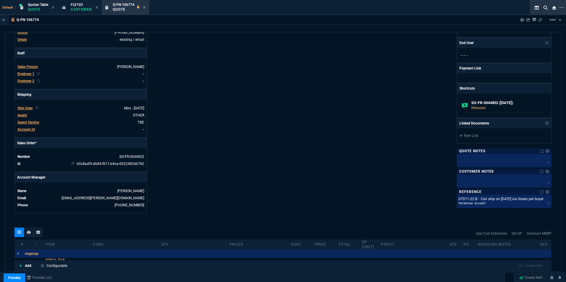
drag, startPoint x: 114, startPoint y: 157, endPoint x: 100, endPoint y: 163, distance: 15.5
click at [114, 157] on icon at bounding box center [115, 157] width 3 height 4
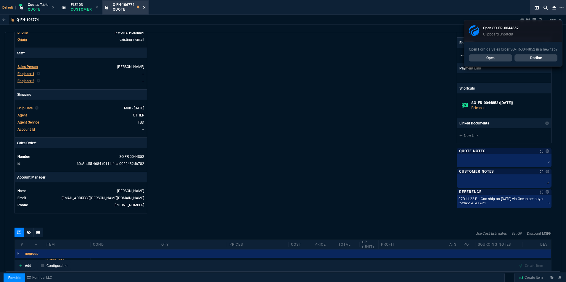
click at [144, 7] on icon at bounding box center [144, 8] width 3 height 4
select select "1: quotes"
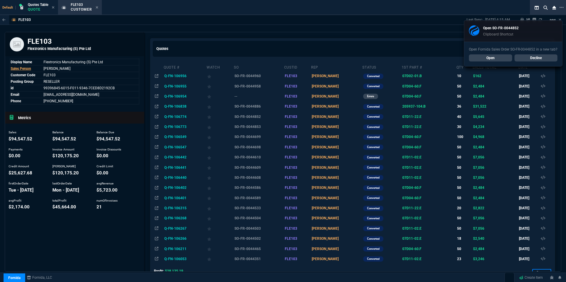
click at [179, 106] on td "Q-FN-106838" at bounding box center [184, 107] width 43 height 10
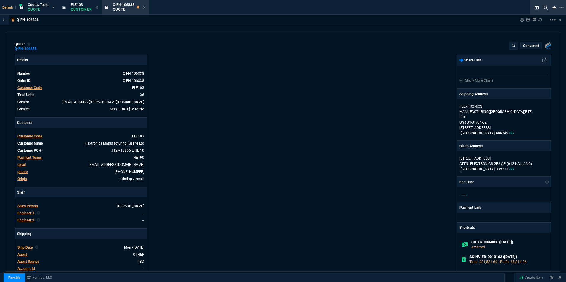
type input "19"
type input "167"
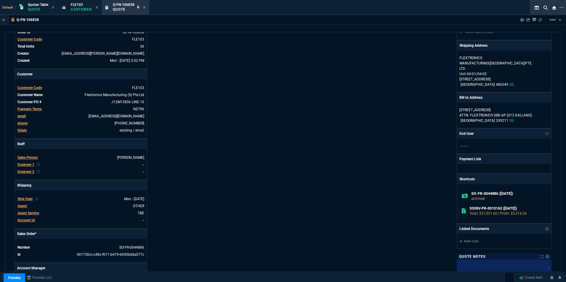
scroll to position [59, 0]
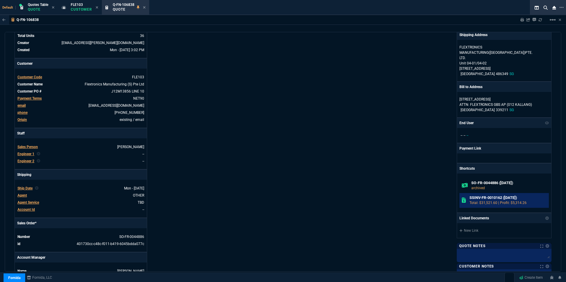
click at [452, 199] on h6 "SSINV-FR-0010162 (9-7-25)" at bounding box center [507, 198] width 77 height 5
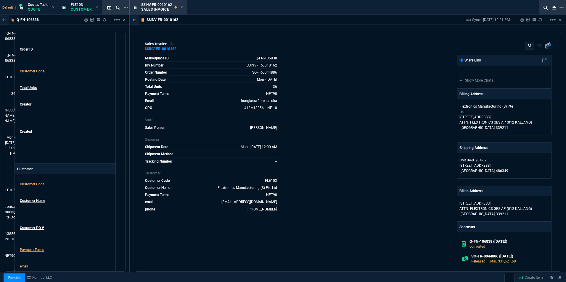
scroll to position [67, 0]
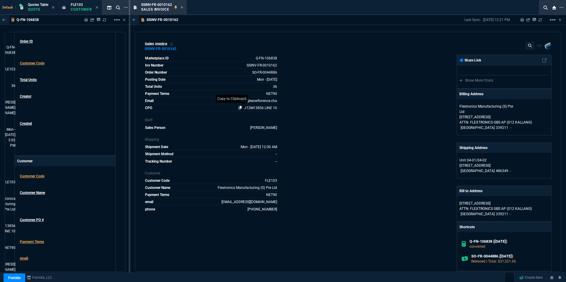
click at [239, 108] on icon at bounding box center [240, 108] width 3 height 4
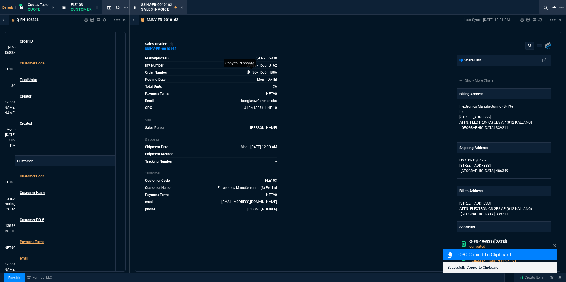
click at [247, 71] on icon at bounding box center [248, 72] width 3 height 4
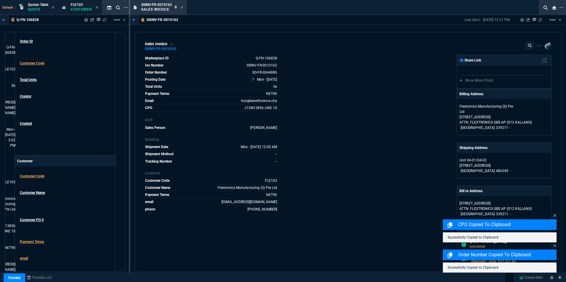
drag, startPoint x: 243, startPoint y: 66, endPoint x: 235, endPoint y: 78, distance: 14.1
click at [243, 66] on icon at bounding box center [242, 65] width 3 height 4
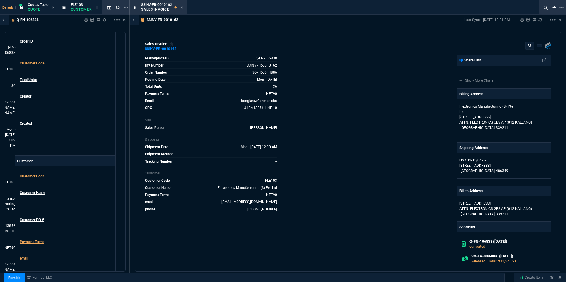
click at [181, 7] on icon at bounding box center [182, 8] width 3 height 4
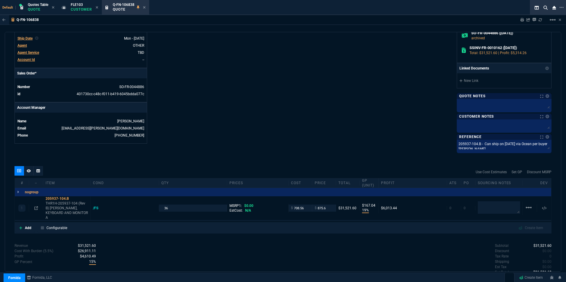
scroll to position [237, 0]
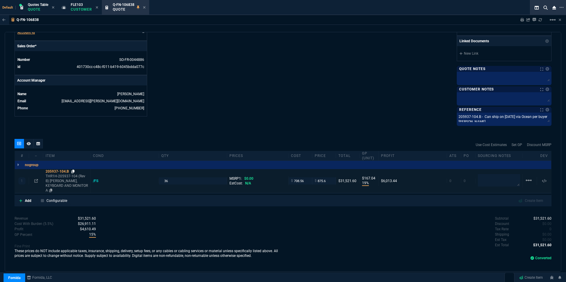
click at [74, 170] on icon at bounding box center [72, 172] width 3 height 4
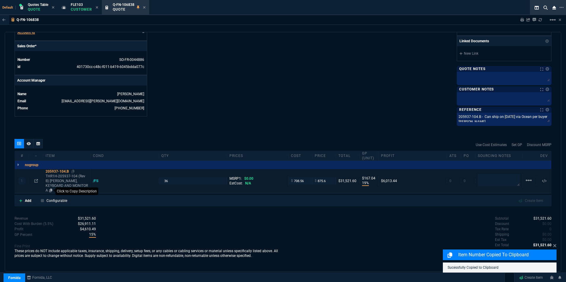
click at [52, 189] on icon at bounding box center [50, 191] width 3 height 4
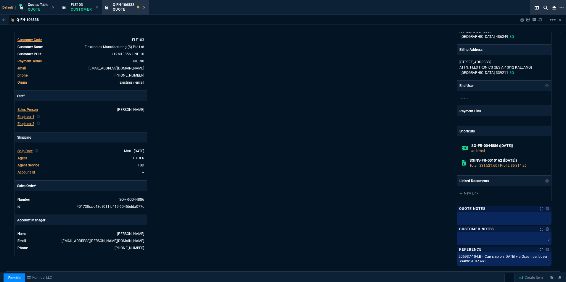
scroll to position [29, 0]
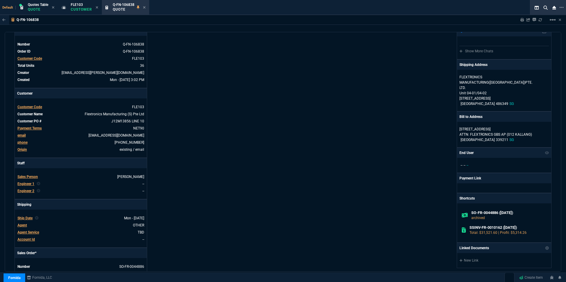
drag, startPoint x: 145, startPoint y: 7, endPoint x: 154, endPoint y: 11, distance: 10.5
click at [145, 7] on icon at bounding box center [144, 8] width 3 height 4
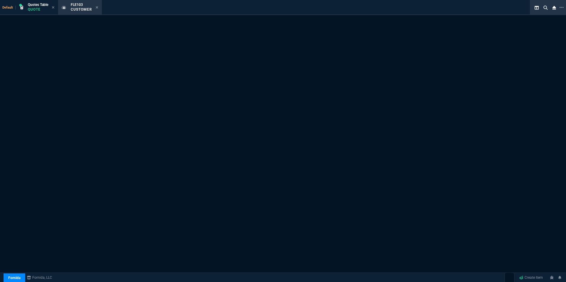
select select "1: quotes"
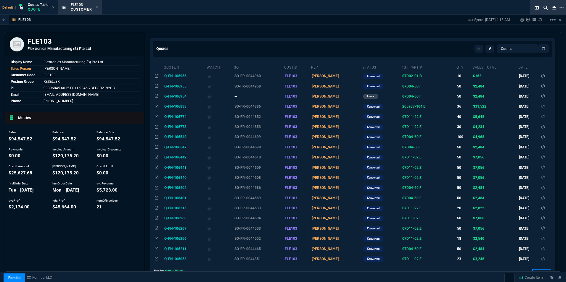
click at [241, 95] on td "--" at bounding box center [259, 96] width 50 height 10
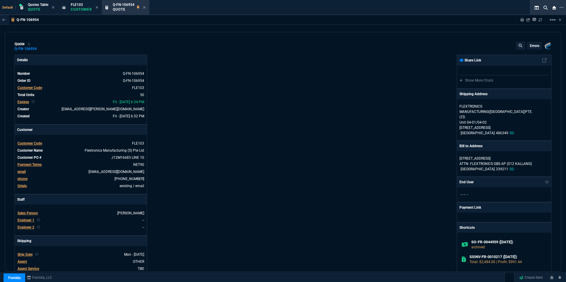
type input "33"
type input "16"
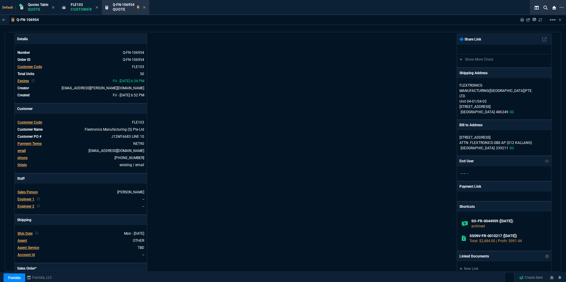
scroll to position [59, 0]
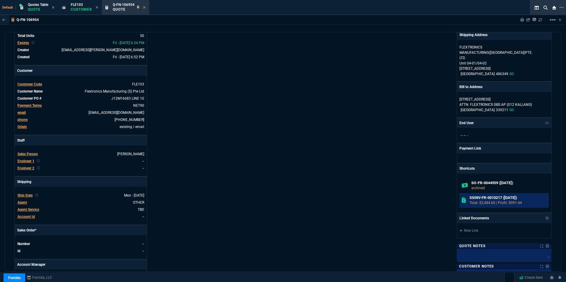
click at [452, 198] on h6 "SSINV-FR-0010217 (9-18-25)" at bounding box center [507, 198] width 77 height 5
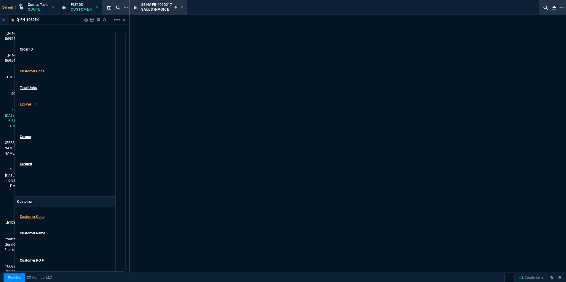
scroll to position [67, 0]
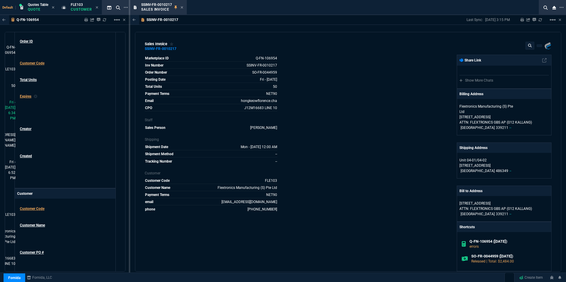
drag, startPoint x: 239, startPoint y: 109, endPoint x: 171, endPoint y: 134, distance: 72.5
click at [239, 109] on icon at bounding box center [240, 108] width 3 height 4
drag, startPoint x: 247, startPoint y: 73, endPoint x: 232, endPoint y: 83, distance: 17.9
click at [247, 73] on icon at bounding box center [248, 72] width 3 height 4
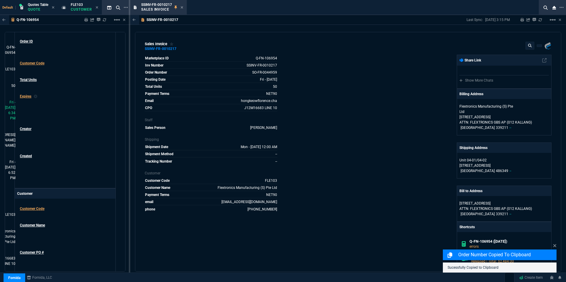
drag, startPoint x: 242, startPoint y: 65, endPoint x: 204, endPoint y: 134, distance: 79.5
click at [242, 65] on icon at bounding box center [242, 65] width 3 height 4
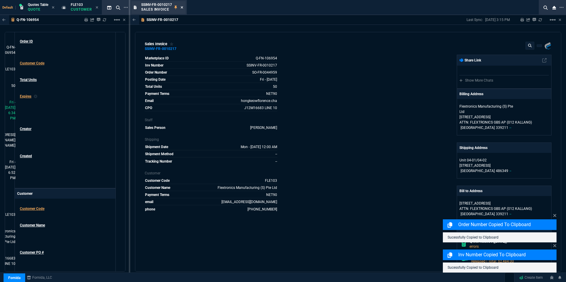
click at [183, 7] on icon at bounding box center [182, 8] width 3 height 4
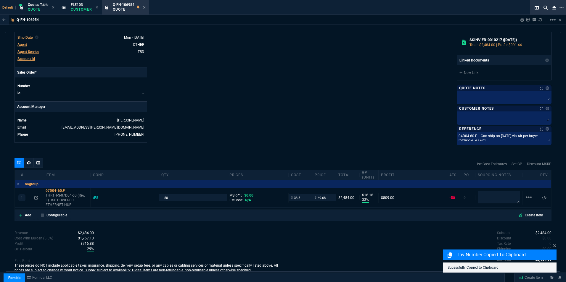
scroll to position [237, 0]
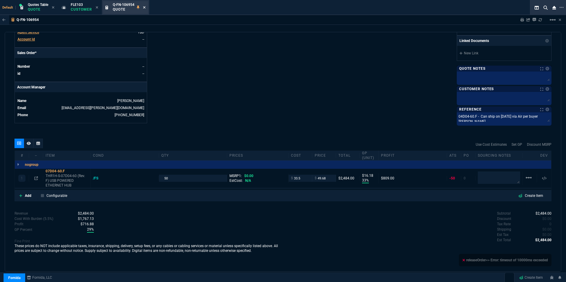
click at [144, 7] on icon at bounding box center [144, 7] width 2 height 2
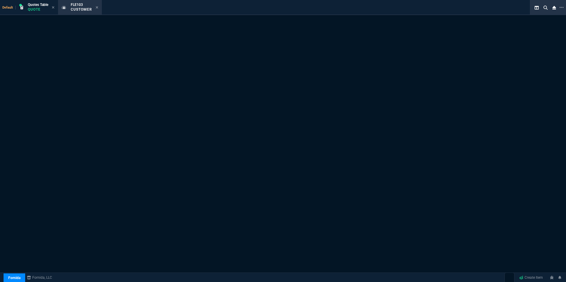
select select "1: quotes"
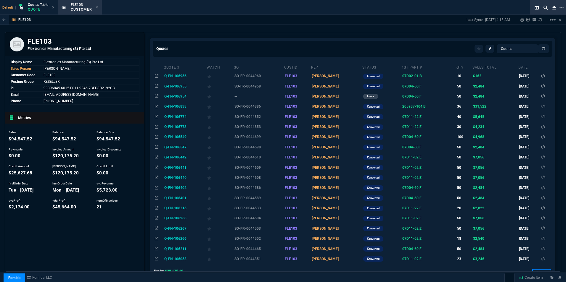
click at [179, 87] on td "Q-FN-106955" at bounding box center [184, 86] width 43 height 10
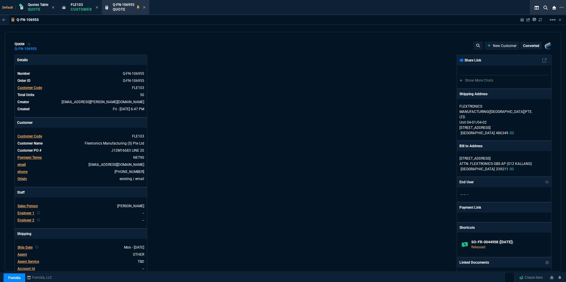
type input "33"
type input "16"
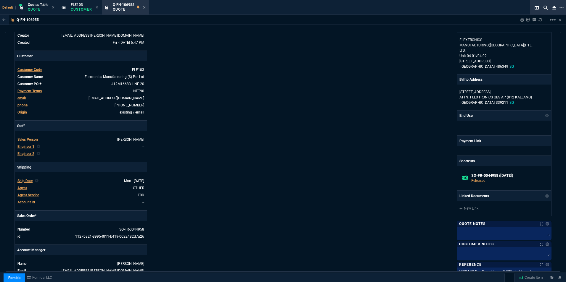
scroll to position [59, 0]
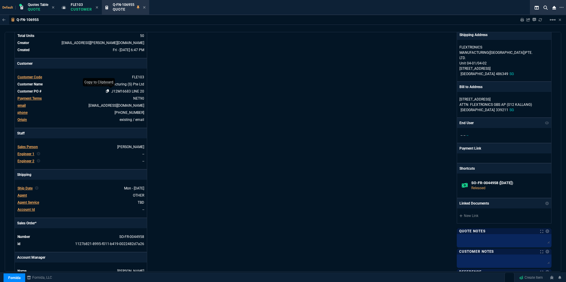
click at [106, 91] on icon at bounding box center [107, 91] width 3 height 4
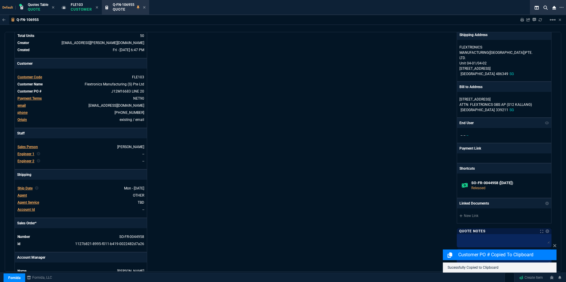
click at [223, 167] on div "Details Number Q-FN-106955 Order ID Q-FN-106955 Customer Code FLE103 Total Unit…" at bounding box center [149, 145] width 268 height 298
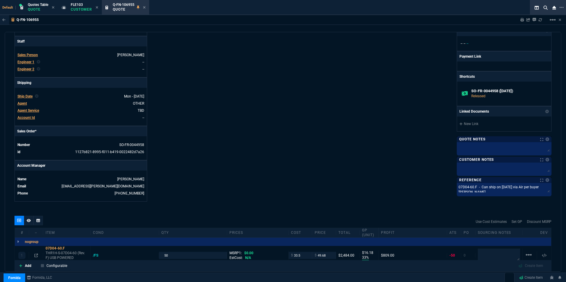
scroll to position [148, 0]
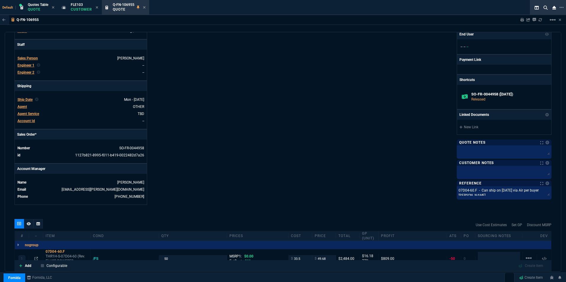
drag, startPoint x: 114, startPoint y: 149, endPoint x: 13, endPoint y: 184, distance: 106.8
click at [114, 149] on icon at bounding box center [115, 148] width 3 height 4
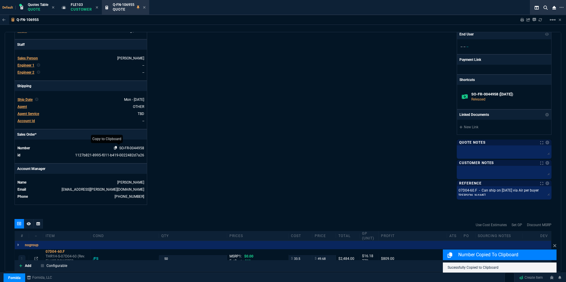
click at [116, 149] on icon at bounding box center [115, 148] width 3 height 4
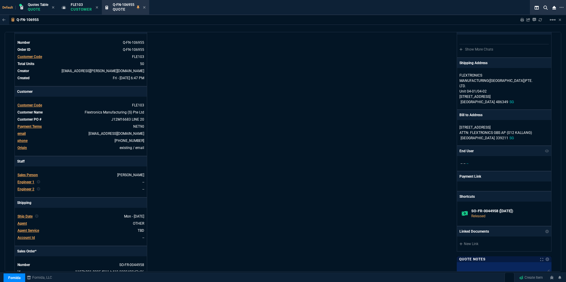
scroll to position [30, 0]
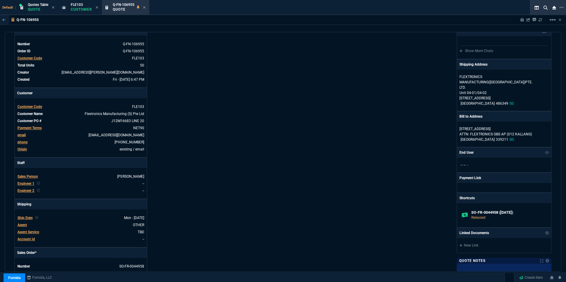
click at [144, 6] on icon at bounding box center [144, 8] width 3 height 4
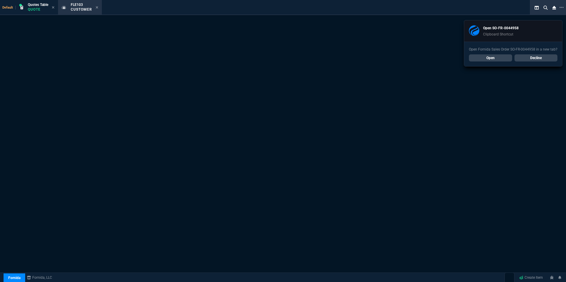
select select "1: quotes"
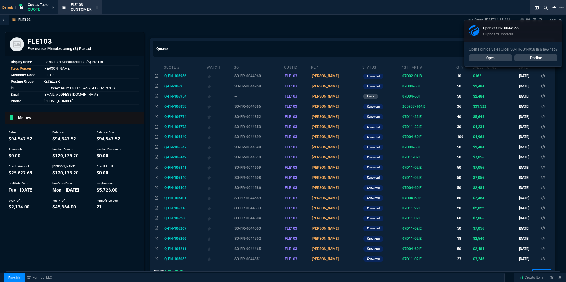
select select "16: [PERSON_NAME]"
click at [180, 76] on td "Q-FN-106956" at bounding box center [184, 76] width 43 height 10
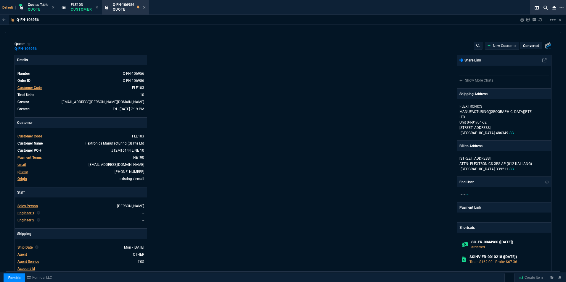
type input "38"
type input "6"
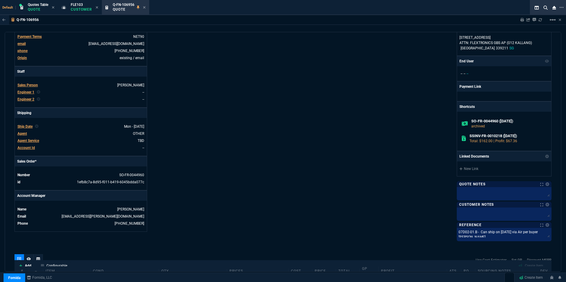
scroll to position [113, 0]
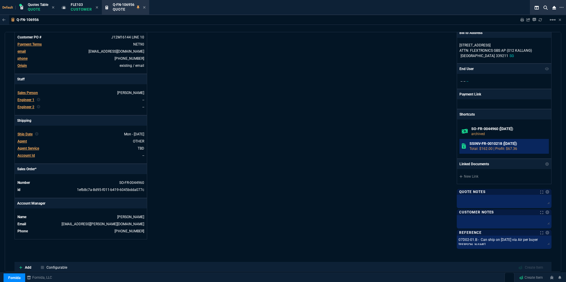
click at [486, 143] on h6 "SSINV-FR-0010218 ([DATE])" at bounding box center [507, 143] width 77 height 5
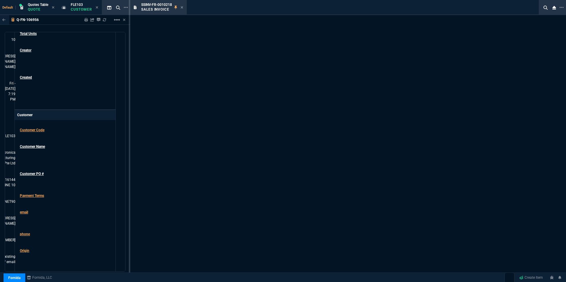
scroll to position [121, 0]
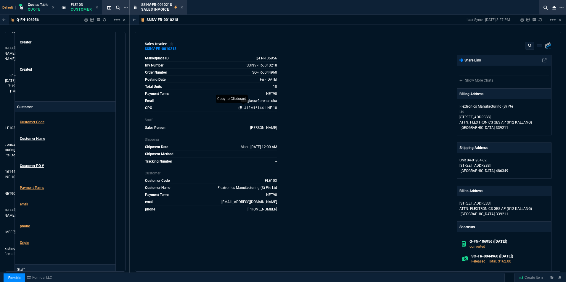
click at [239, 107] on icon at bounding box center [240, 108] width 3 height 4
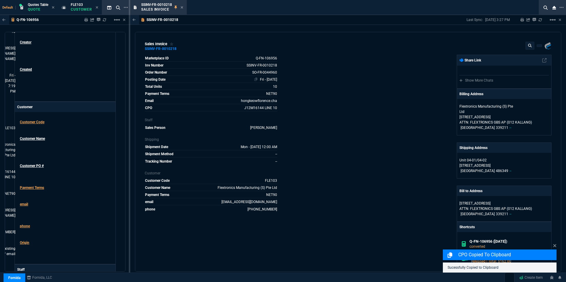
drag, startPoint x: 248, startPoint y: 73, endPoint x: 248, endPoint y: 80, distance: 6.8
click at [248, 73] on icon at bounding box center [248, 72] width 3 height 4
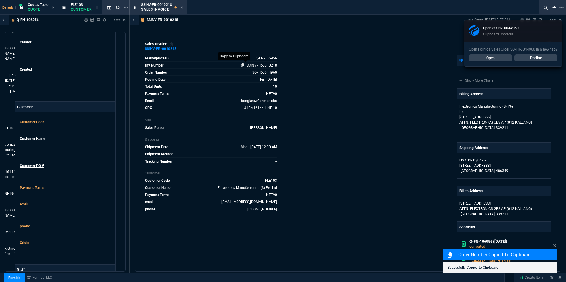
click at [242, 64] on icon at bounding box center [242, 65] width 3 height 4
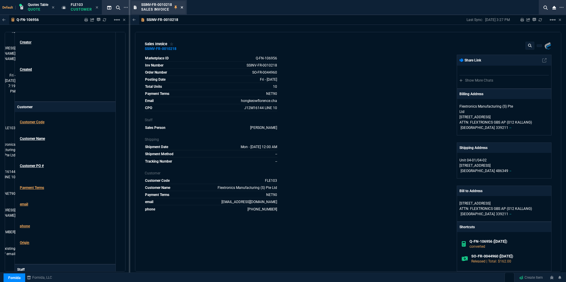
click at [183, 7] on icon at bounding box center [182, 7] width 2 height 2
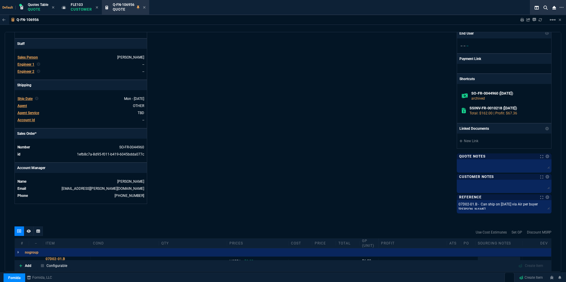
scroll to position [202, 0]
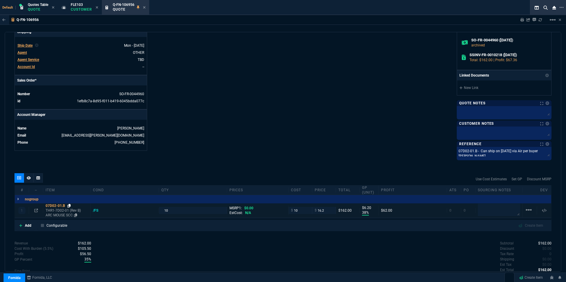
click at [69, 205] on icon at bounding box center [68, 206] width 3 height 4
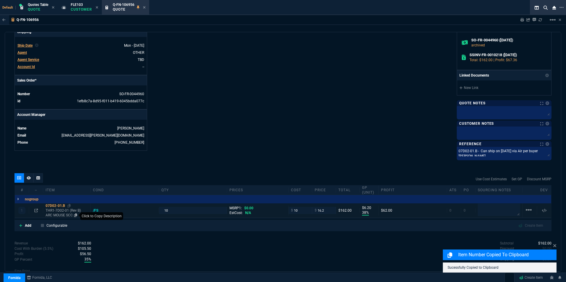
click at [77, 217] on icon at bounding box center [75, 216] width 3 height 4
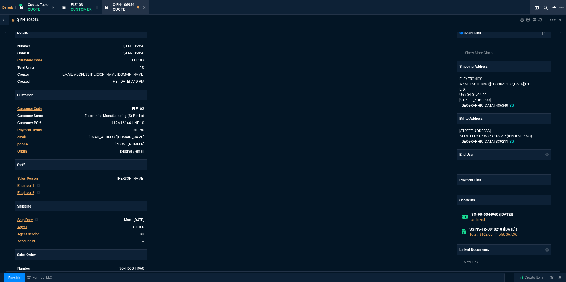
scroll to position [0, 0]
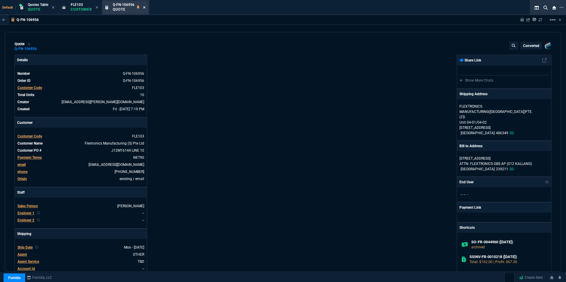
click at [144, 7] on icon at bounding box center [144, 7] width 2 height 2
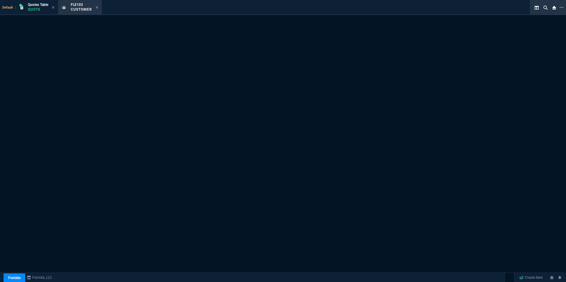
select select "1: quotes"
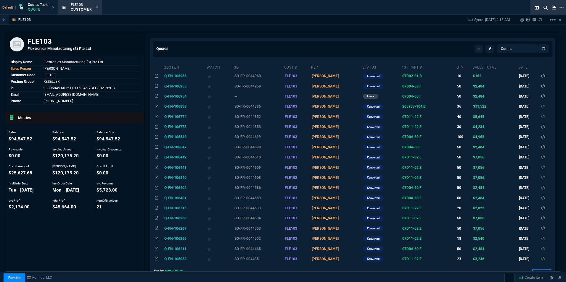
drag, startPoint x: 99, startPoint y: 6, endPoint x: 148, endPoint y: 60, distance: 73.6
click at [99, 6] on div "FLE103 Customer" at bounding box center [79, 7] width 41 height 13
click at [96, 7] on icon at bounding box center [97, 7] width 2 height 2
